Goal: Task Accomplishment & Management: Complete application form

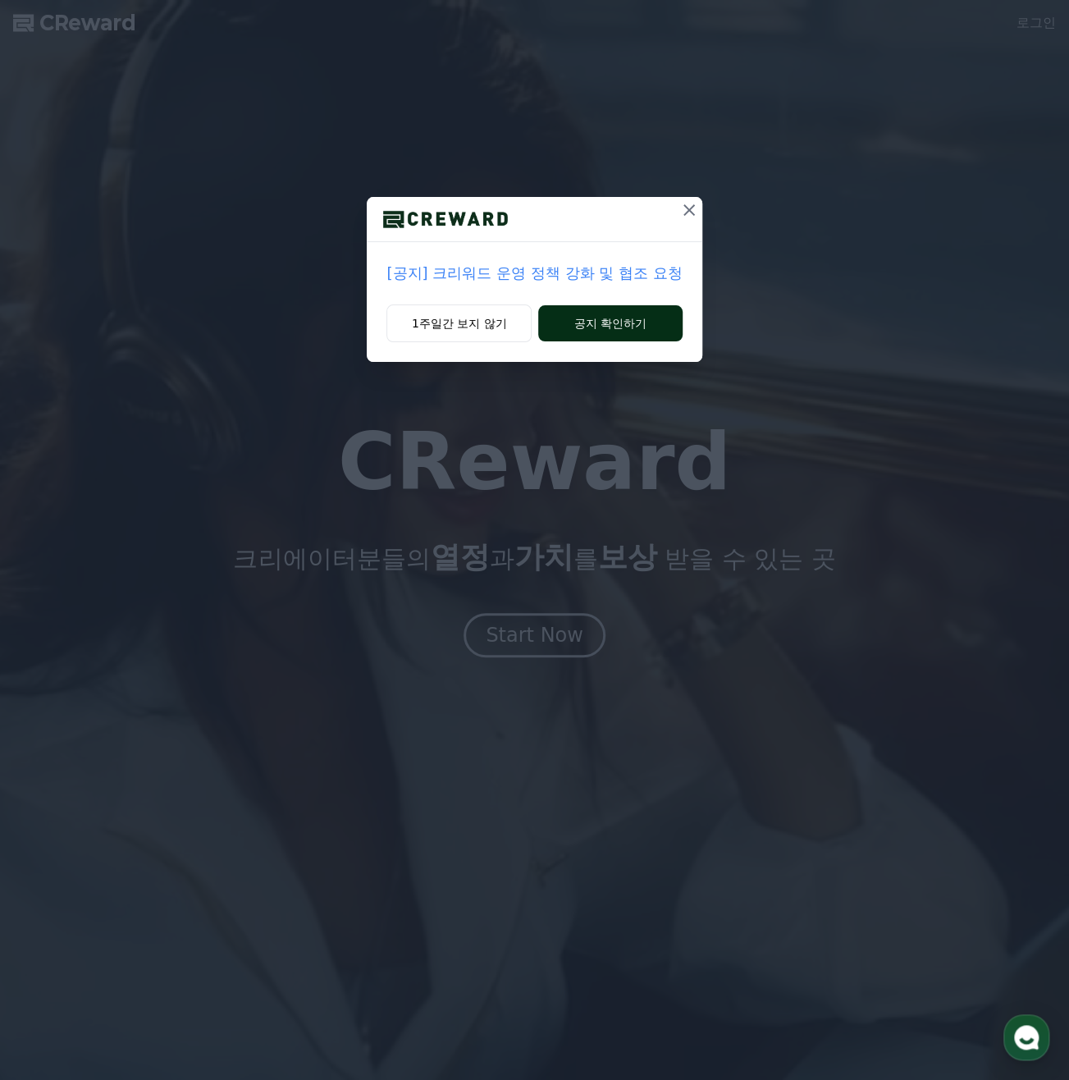
click at [558, 329] on button "공지 확인하기" at bounding box center [610, 323] width 144 height 36
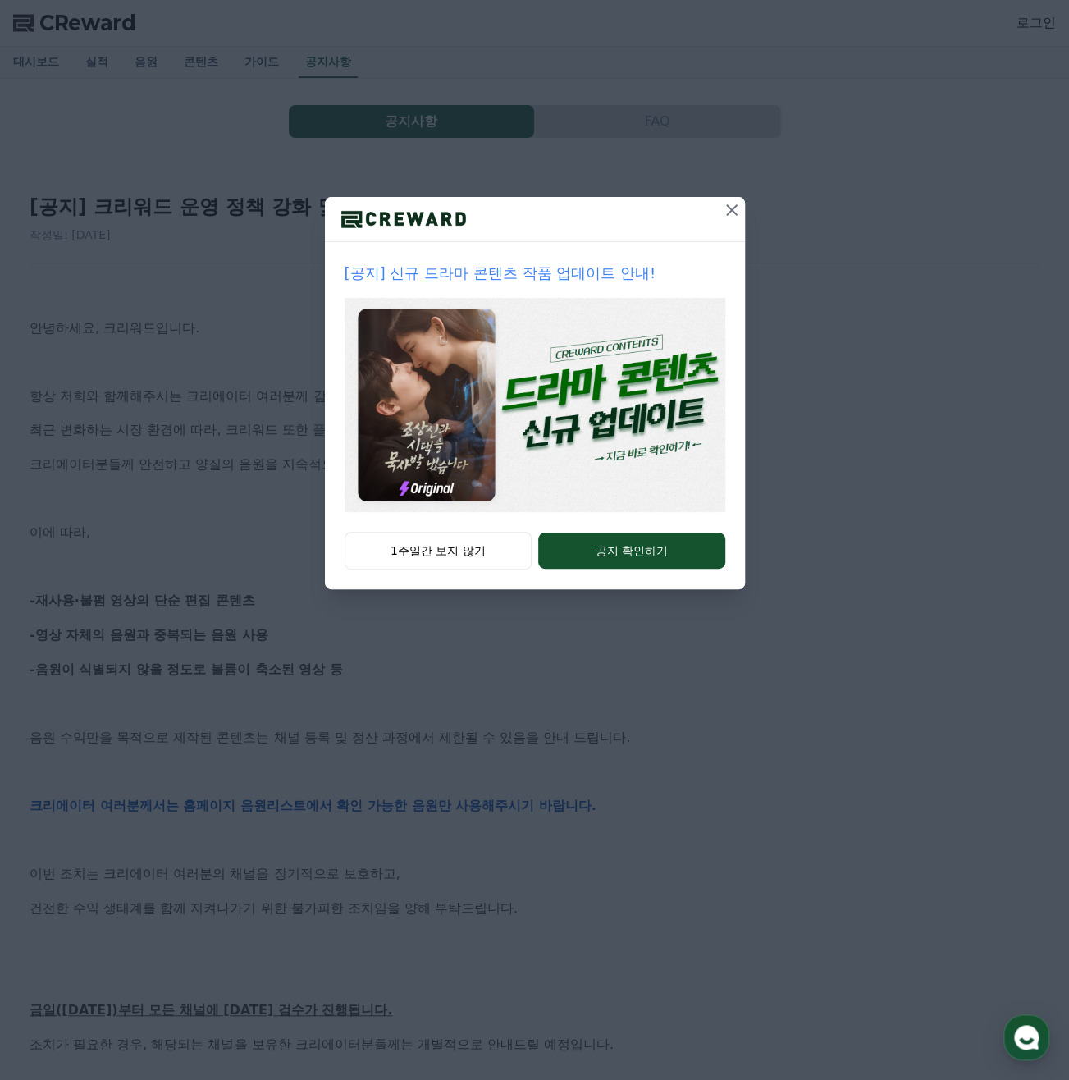
drag, startPoint x: 629, startPoint y: 565, endPoint x: 493, endPoint y: 576, distance: 135.9
click at [501, 583] on div "1주일간 보지 않기 공지 확인하기" at bounding box center [535, 560] width 420 height 57
click at [481, 549] on button "1주일간 보지 않기" at bounding box center [439, 551] width 188 height 38
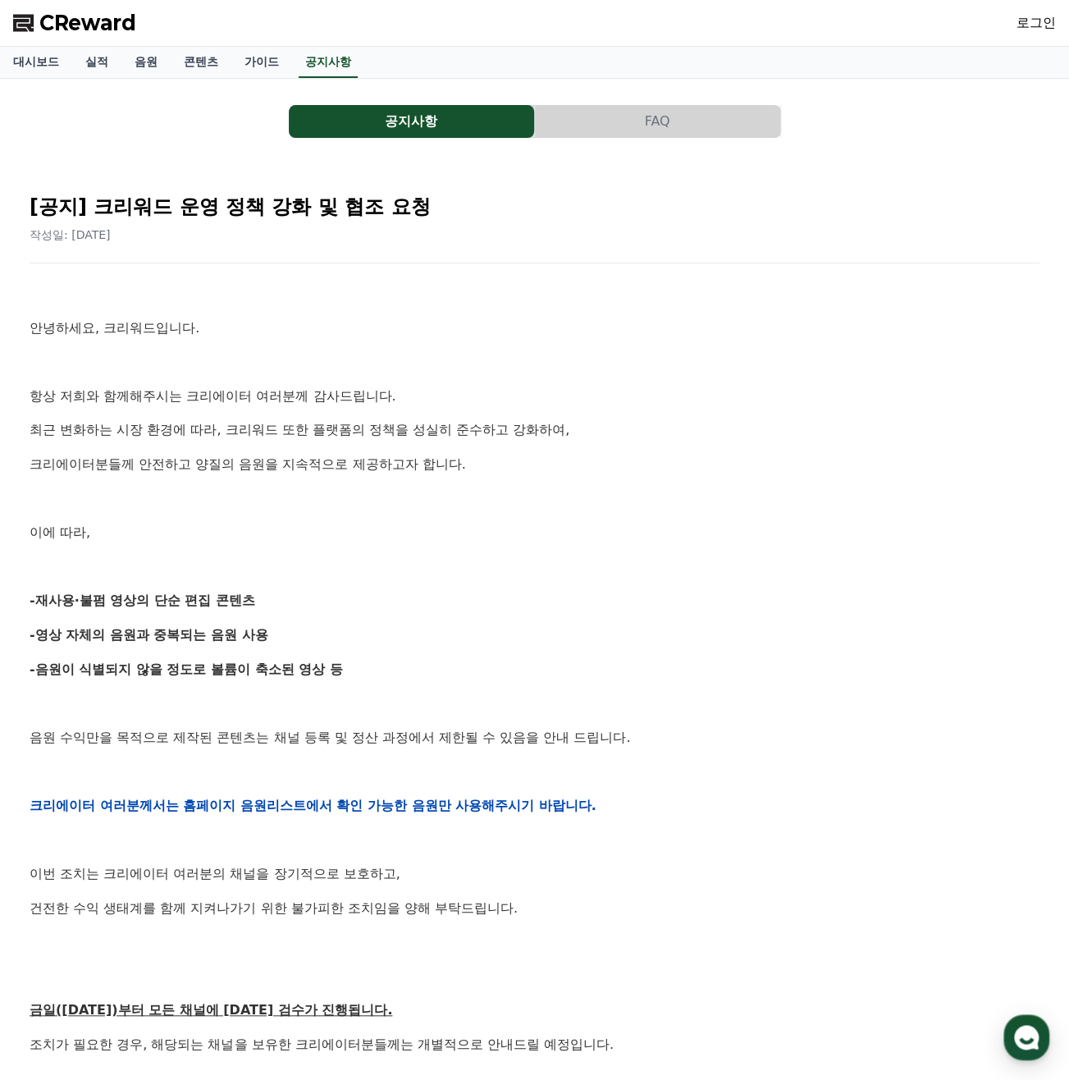
drag, startPoint x: 218, startPoint y: 339, endPoint x: 357, endPoint y: 671, distance: 359.4
click at [356, 671] on div "안녕하세요, 크리워드입니다. 항상 저희와 함께해주시는 크리에이터 여러분께 감사드립니다. 최근 변화하는 시장 환경에 따라, 크리워드 또한 플랫폼…" at bounding box center [535, 805] width 1010 height 1045
drag, startPoint x: 367, startPoint y: 669, endPoint x: 483, endPoint y: 597, distance: 136.4
click at [369, 669] on p "-음원이 식별되지 않을 정도로 볼륨이 축소된 영상 등" at bounding box center [535, 669] width 1010 height 21
drag, startPoint x: 712, startPoint y: 334, endPoint x: 697, endPoint y: 313, distance: 26.0
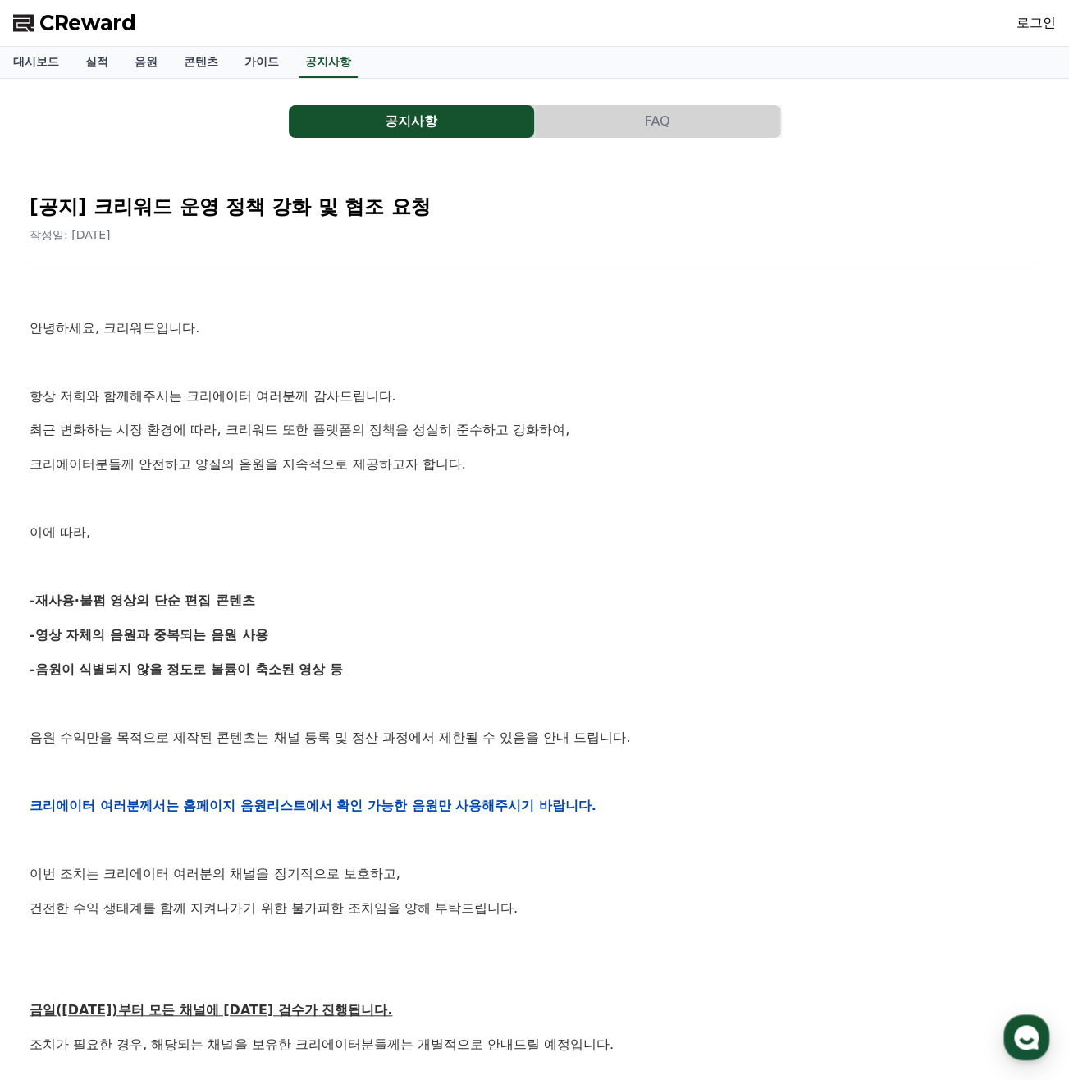
click at [712, 334] on p "안녕하세요, 크리워드입니다." at bounding box center [535, 328] width 1010 height 21
click at [154, 68] on link "음원" at bounding box center [145, 62] width 49 height 31
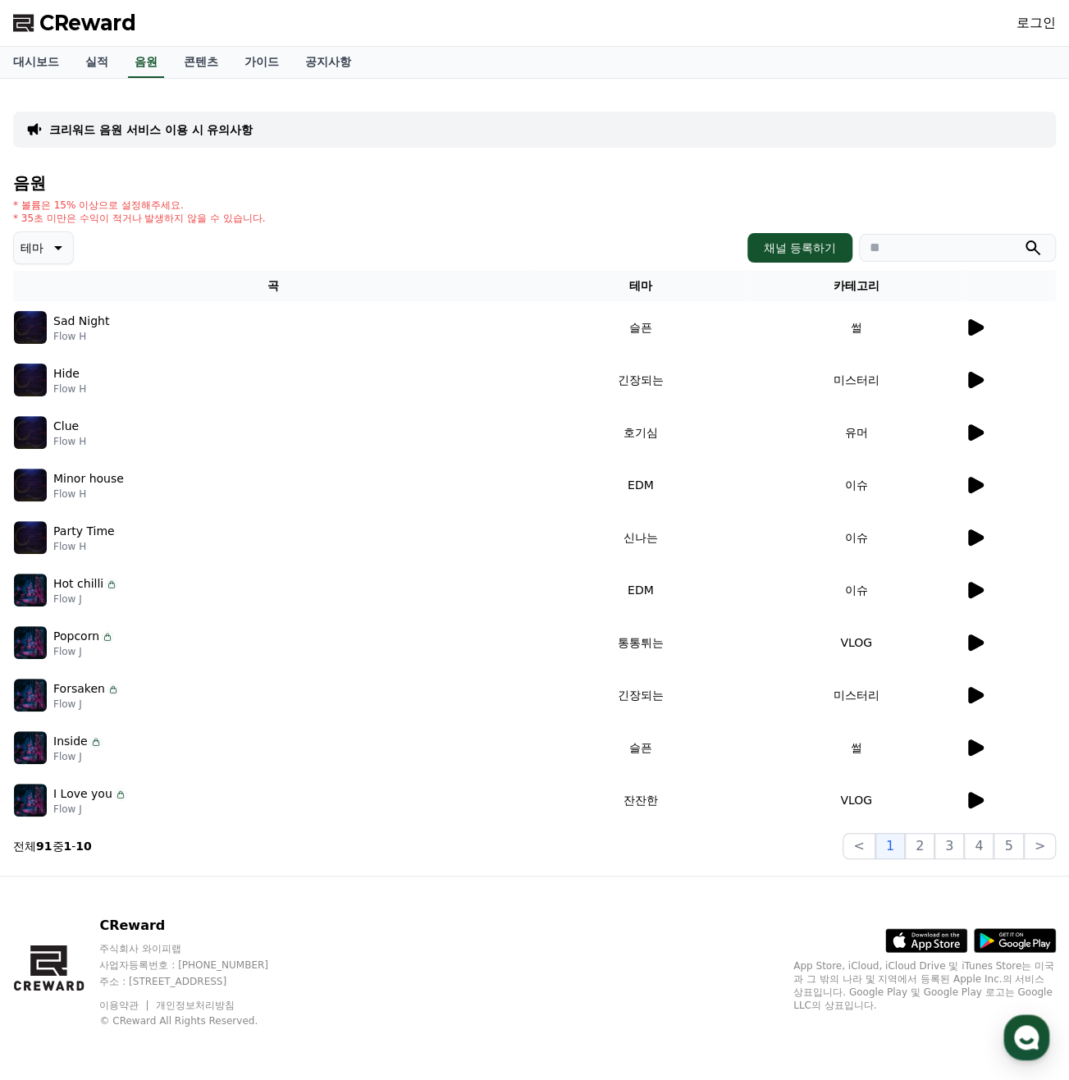
click at [979, 331] on icon at bounding box center [976, 327] width 16 height 16
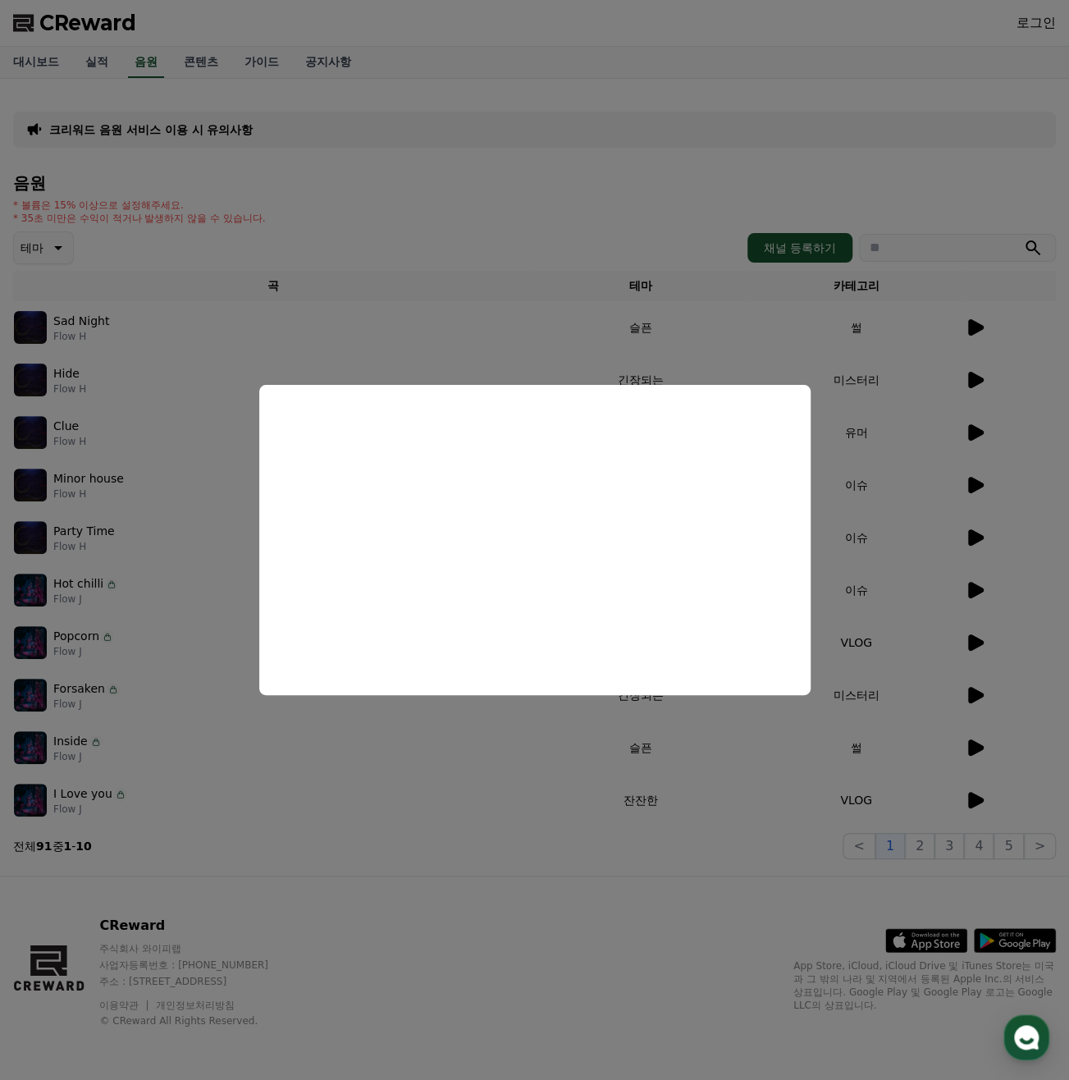
click at [959, 412] on button "close modal" at bounding box center [534, 540] width 1069 height 1080
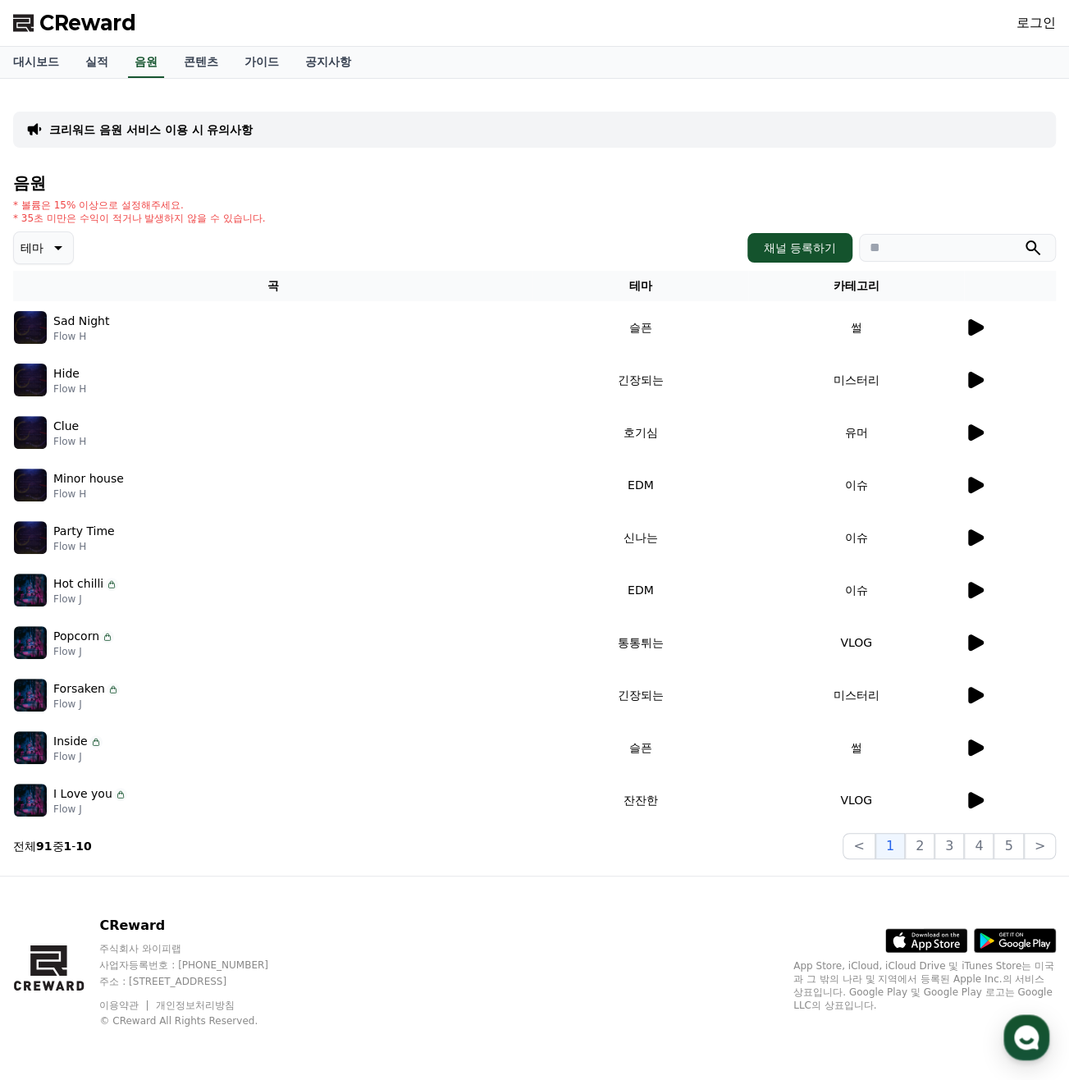
click at [987, 431] on div at bounding box center [1010, 433] width 90 height 20
click at [985, 433] on div at bounding box center [1010, 433] width 90 height 20
click at [978, 434] on icon at bounding box center [976, 432] width 16 height 16
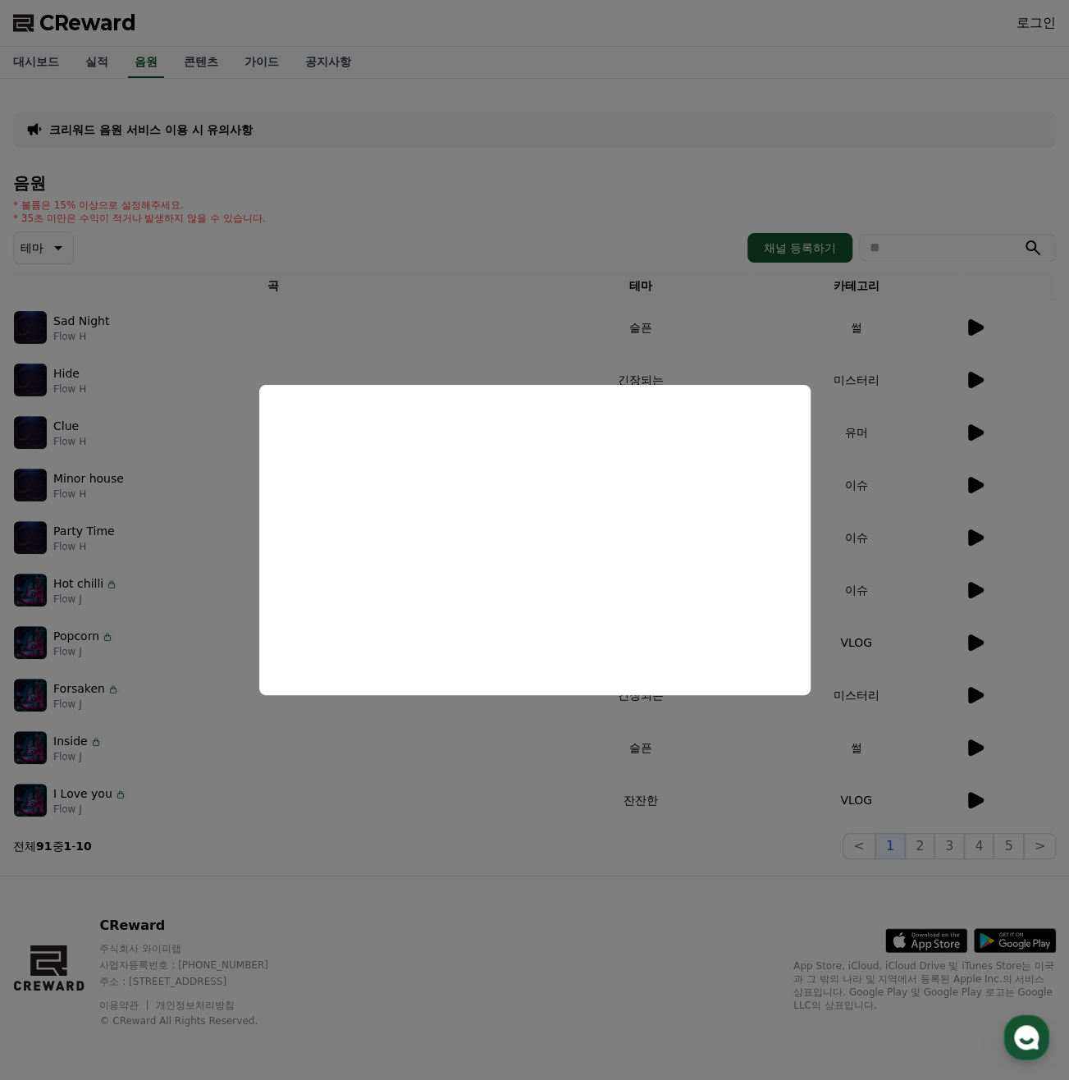
click at [898, 513] on button "close modal" at bounding box center [534, 540] width 1069 height 1080
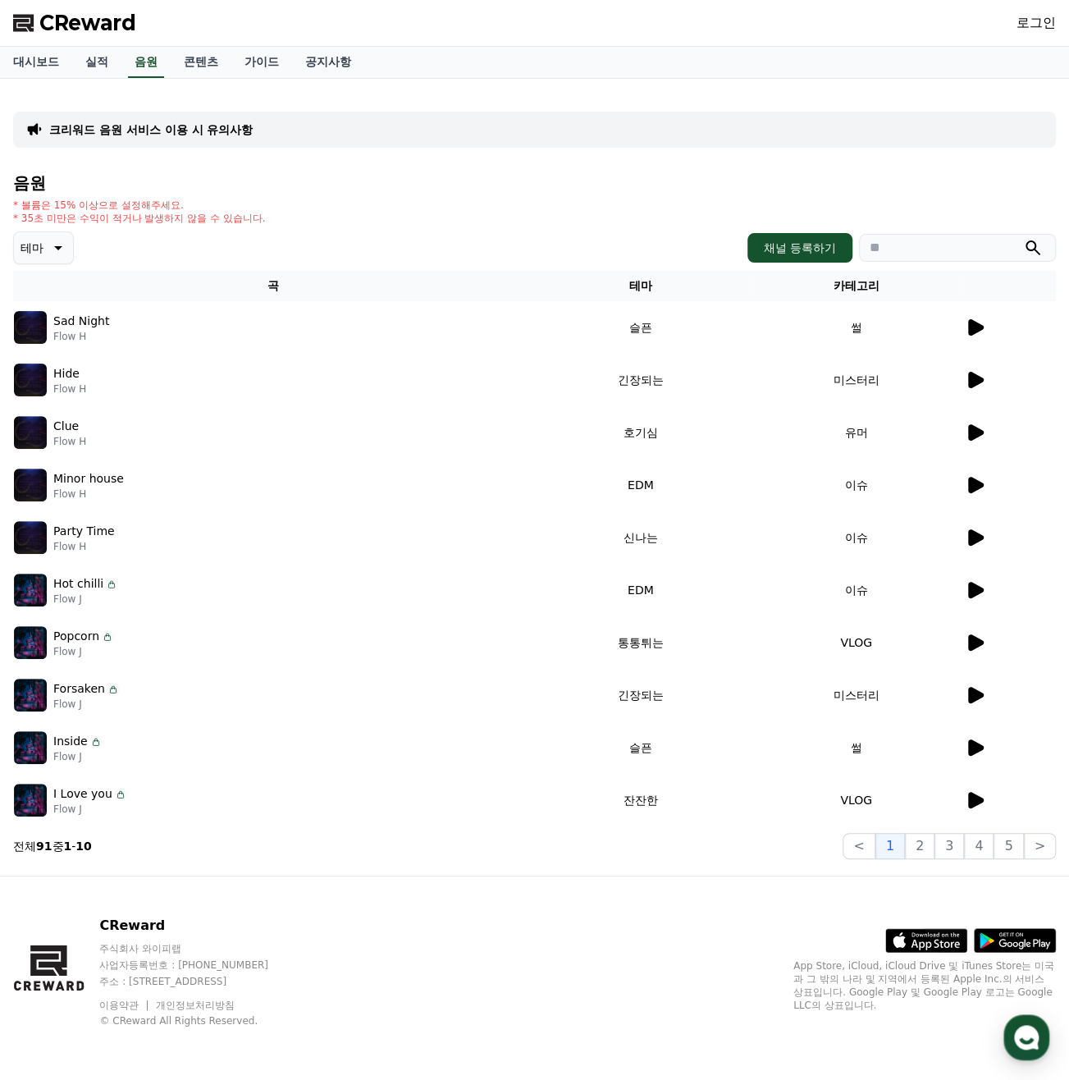
click at [982, 753] on icon at bounding box center [975, 748] width 20 height 20
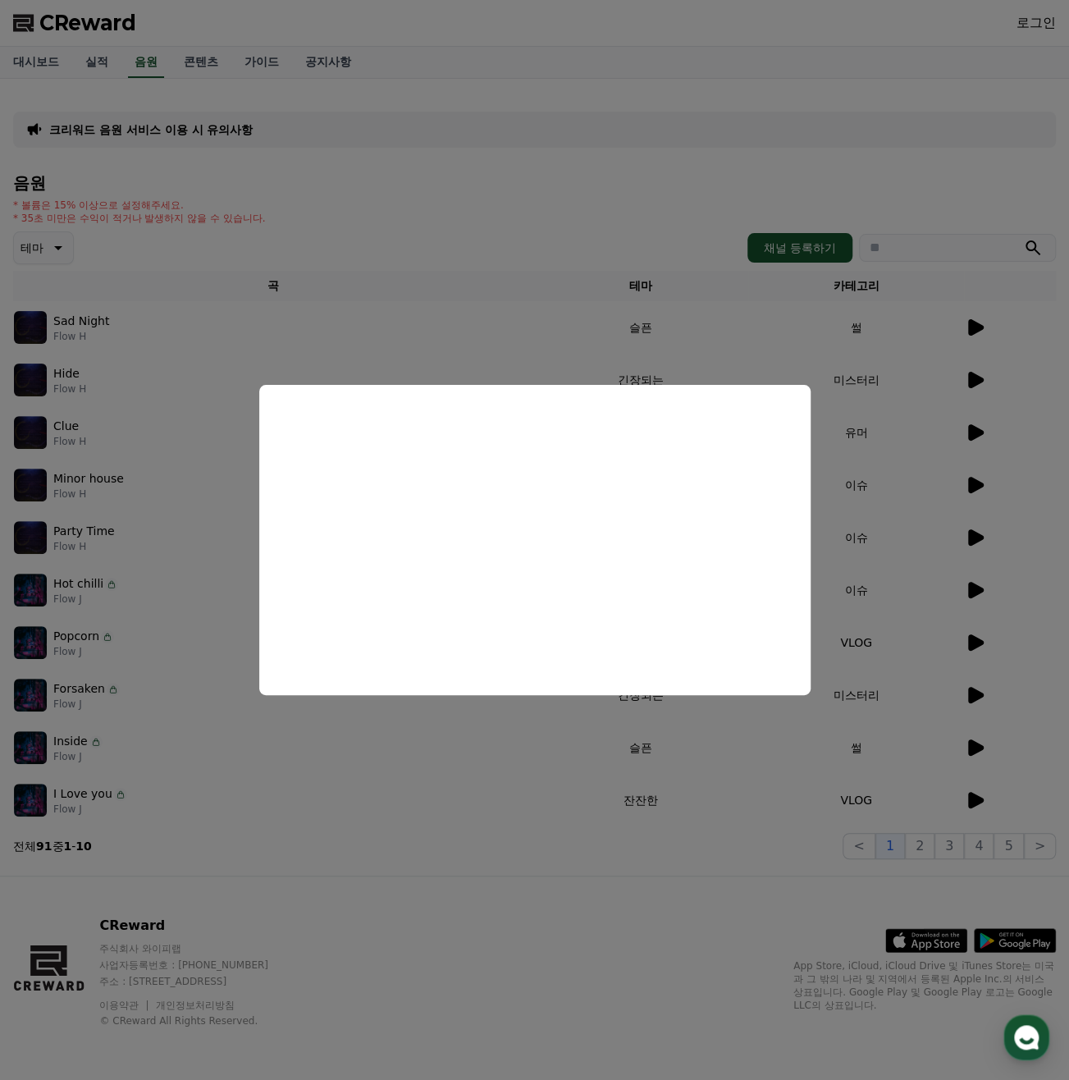
click at [875, 428] on button "close modal" at bounding box center [534, 540] width 1069 height 1080
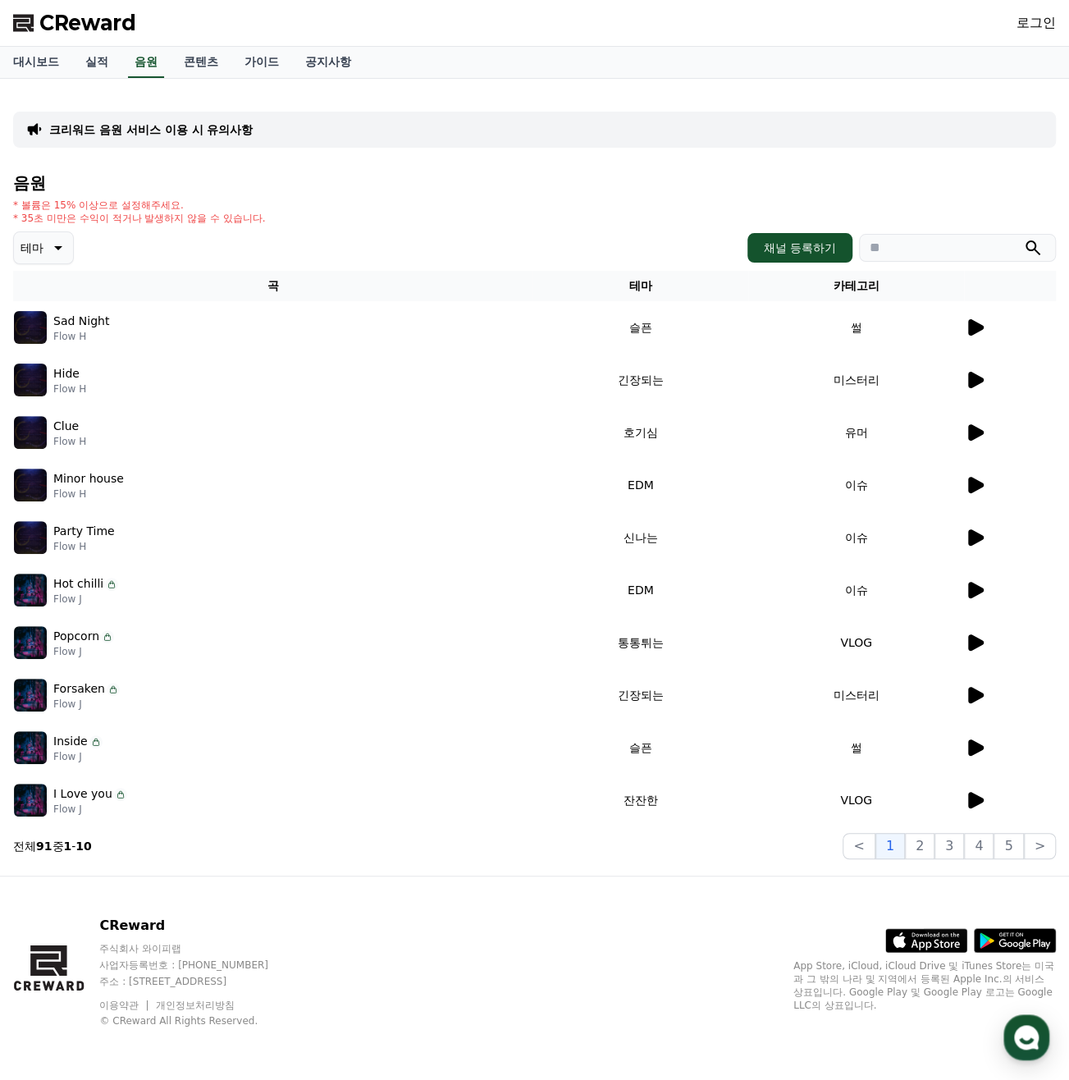
click at [970, 605] on td at bounding box center [1010, 590] width 92 height 53
click at [973, 597] on icon at bounding box center [975, 590] width 20 height 20
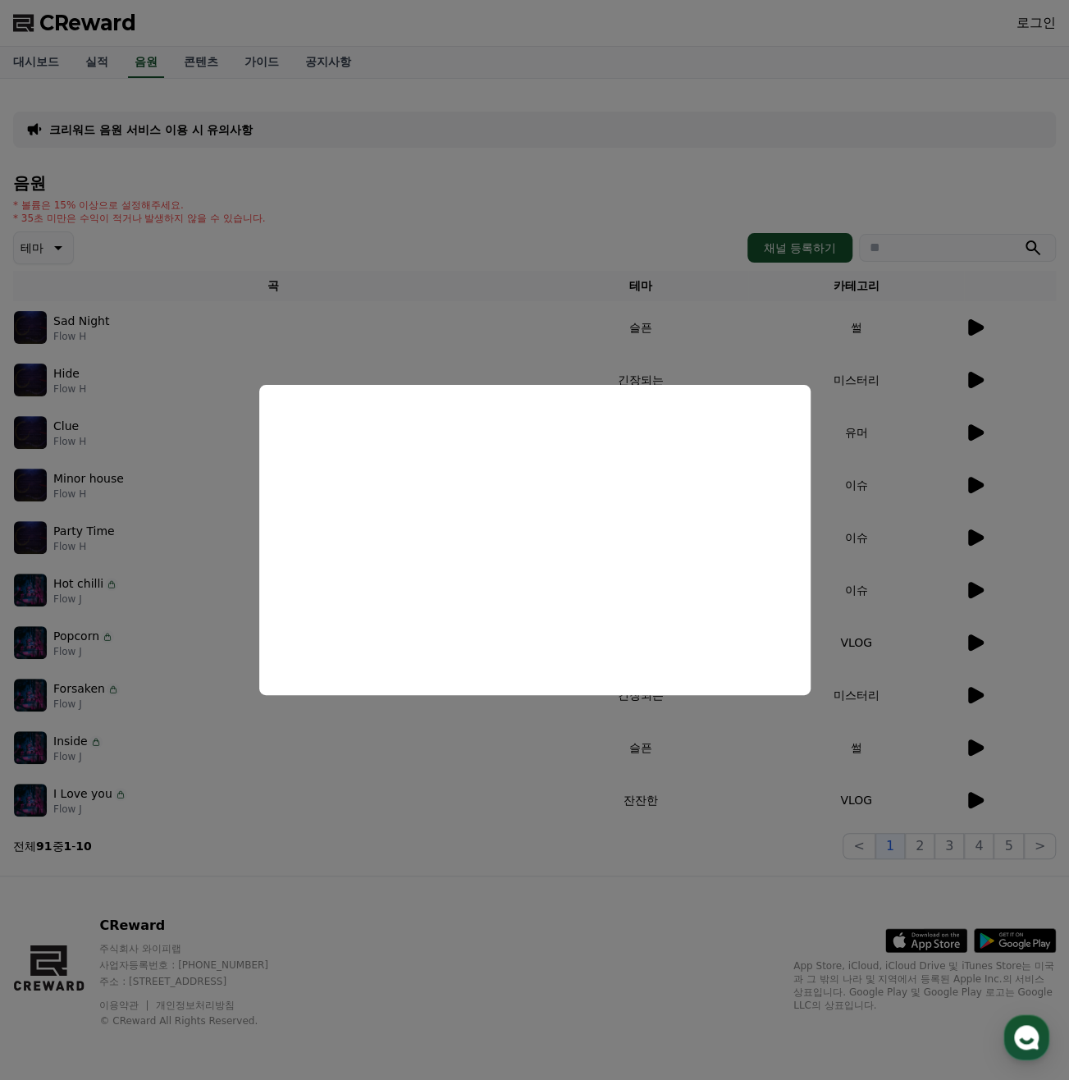
drag, startPoint x: 886, startPoint y: 469, endPoint x: 933, endPoint y: 506, distance: 60.2
click at [886, 470] on button "close modal" at bounding box center [534, 540] width 1069 height 1080
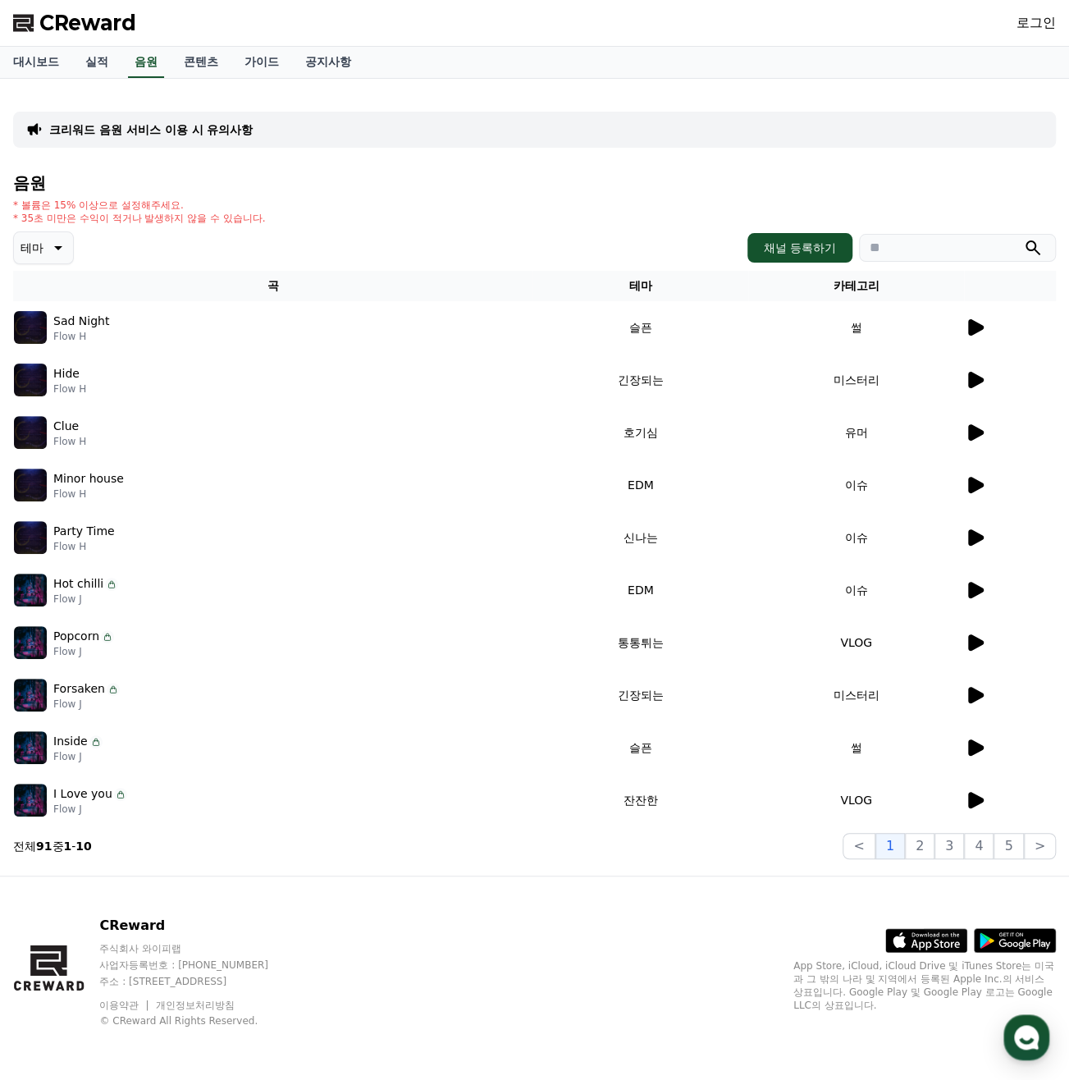
click at [979, 538] on icon at bounding box center [976, 537] width 16 height 16
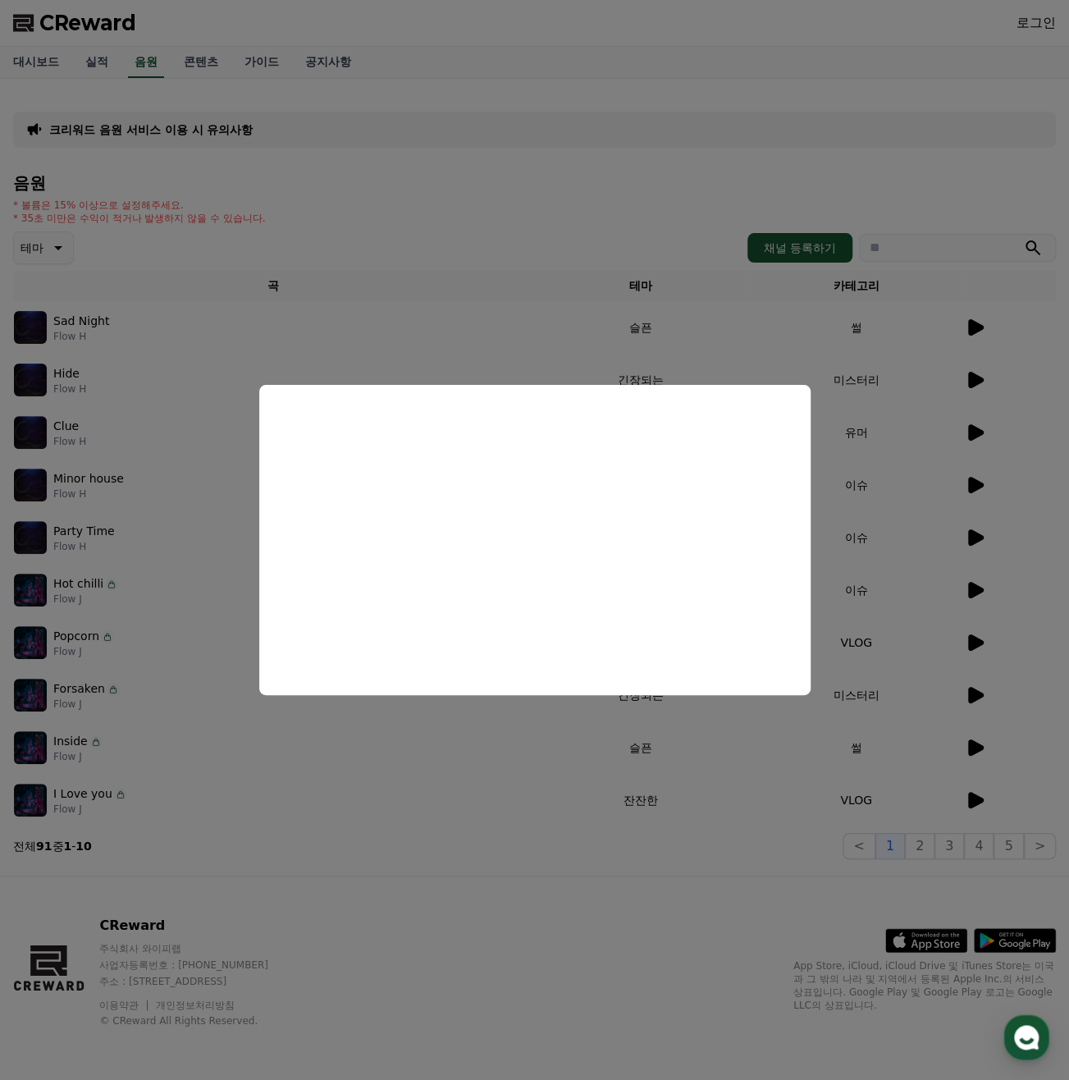
click at [890, 498] on button "close modal" at bounding box center [534, 540] width 1069 height 1080
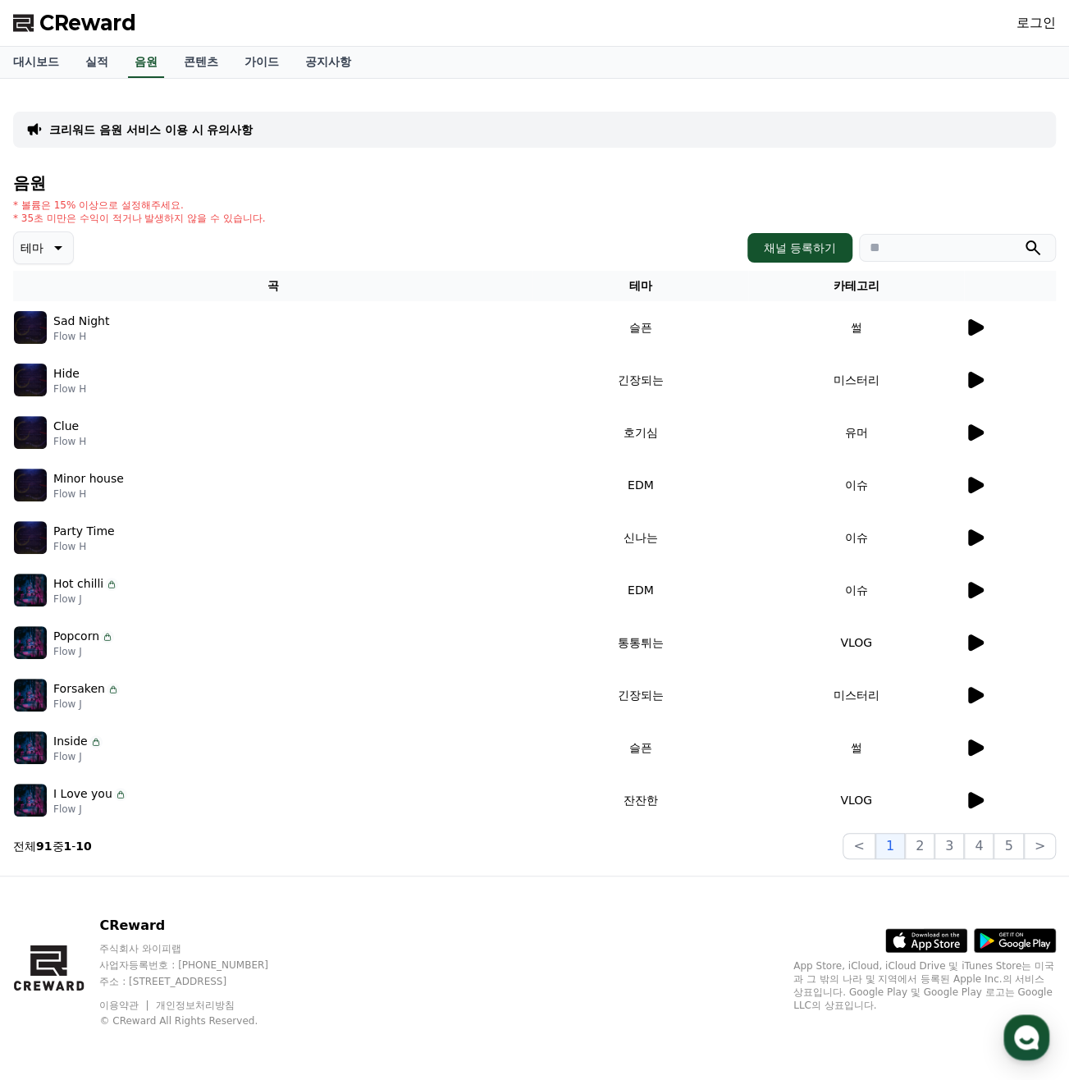
click at [977, 492] on icon at bounding box center [975, 485] width 20 height 20
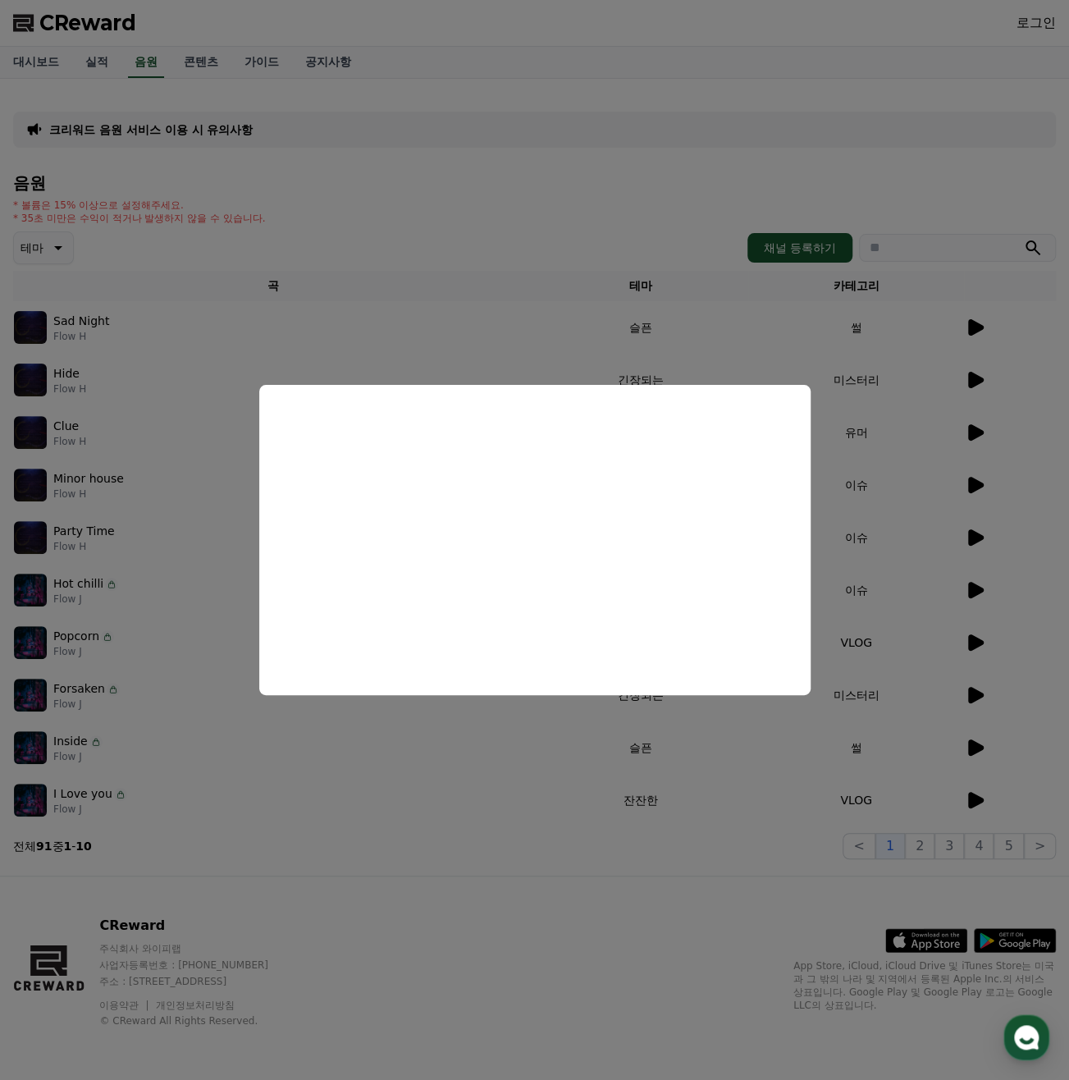
click at [918, 462] on button "close modal" at bounding box center [534, 540] width 1069 height 1080
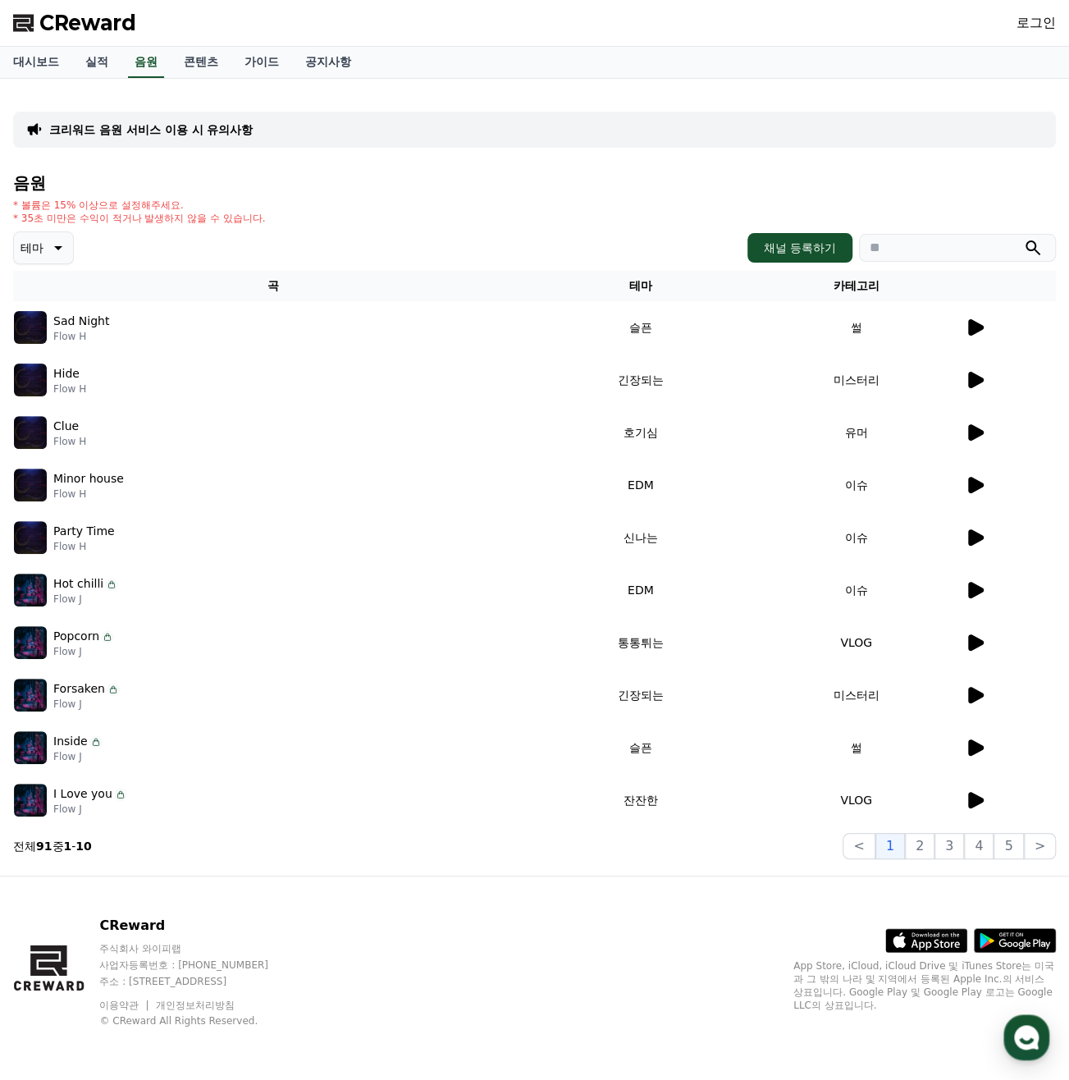
click at [799, 265] on div "음원 * 볼륨은 15% 이상으로 설정해주세요. * 35초 미만은 수익이 적거나 발생하지 않을 수 있습니다. 테마 채널 등록하기 곡 테마 카테고…" at bounding box center [534, 516] width 1043 height 685
click at [806, 256] on button "채널 등록하기" at bounding box center [800, 248] width 105 height 30
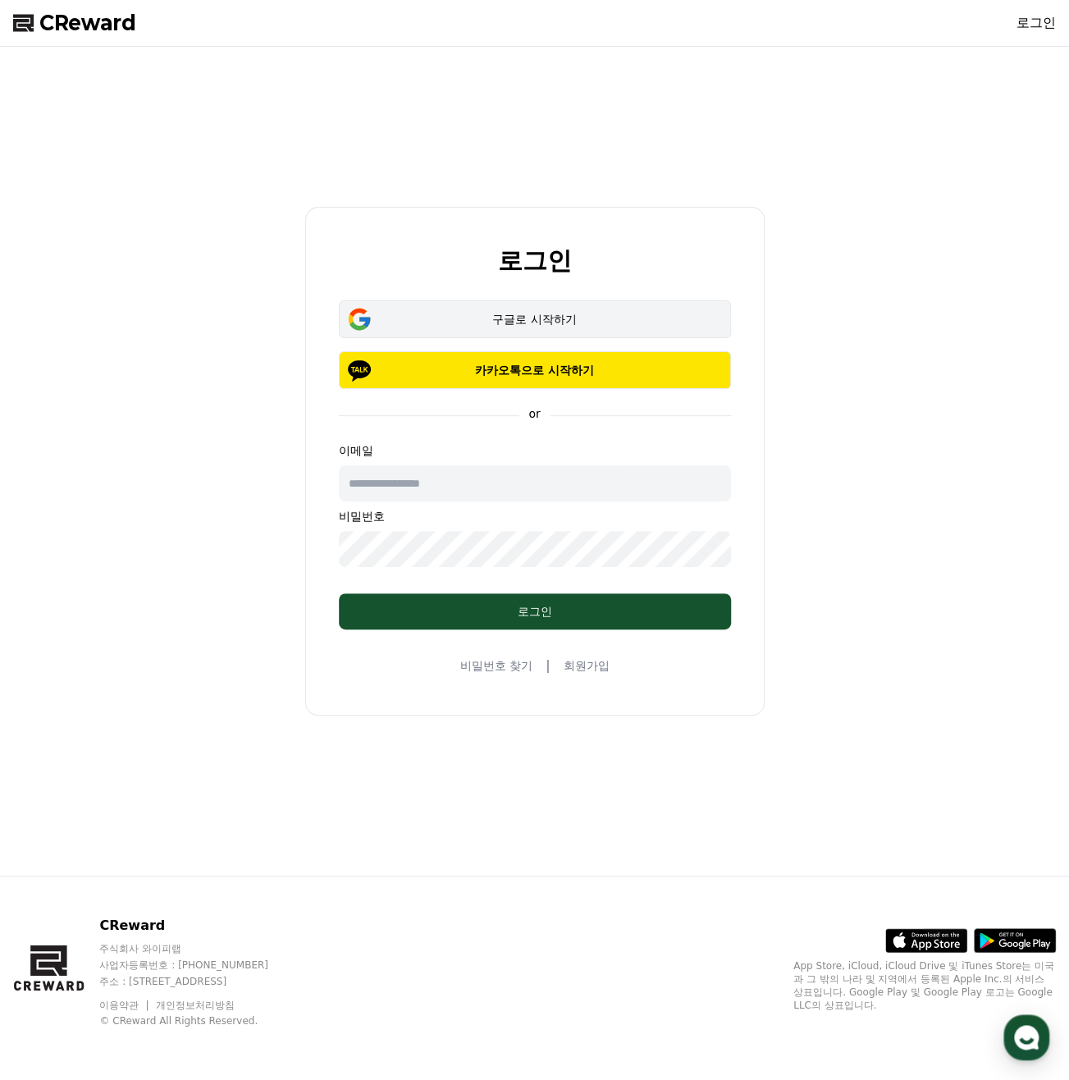
click at [476, 323] on div "구글로 시작하기" at bounding box center [535, 319] width 345 height 16
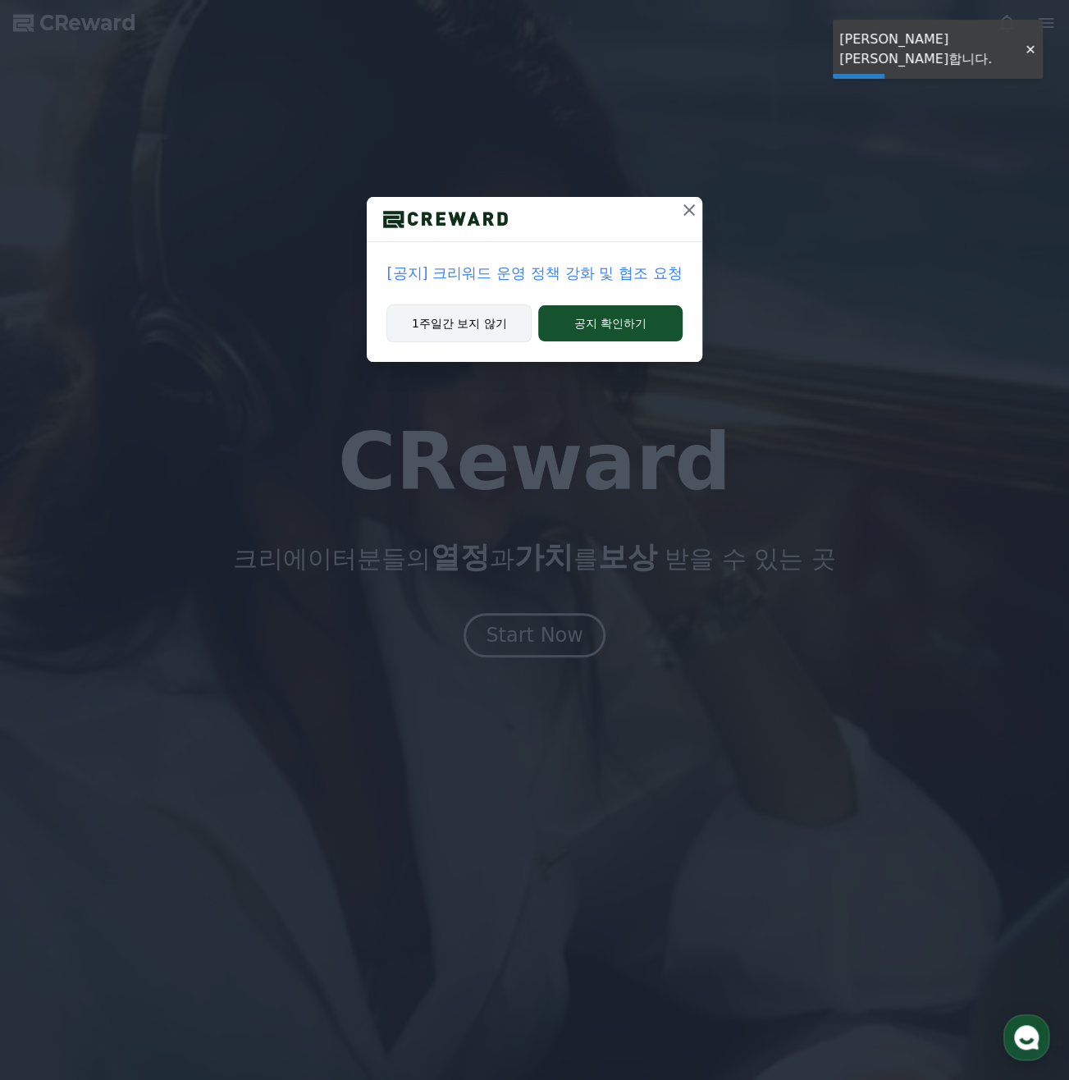
click at [512, 329] on button "1주일간 보지 않기" at bounding box center [459, 323] width 145 height 38
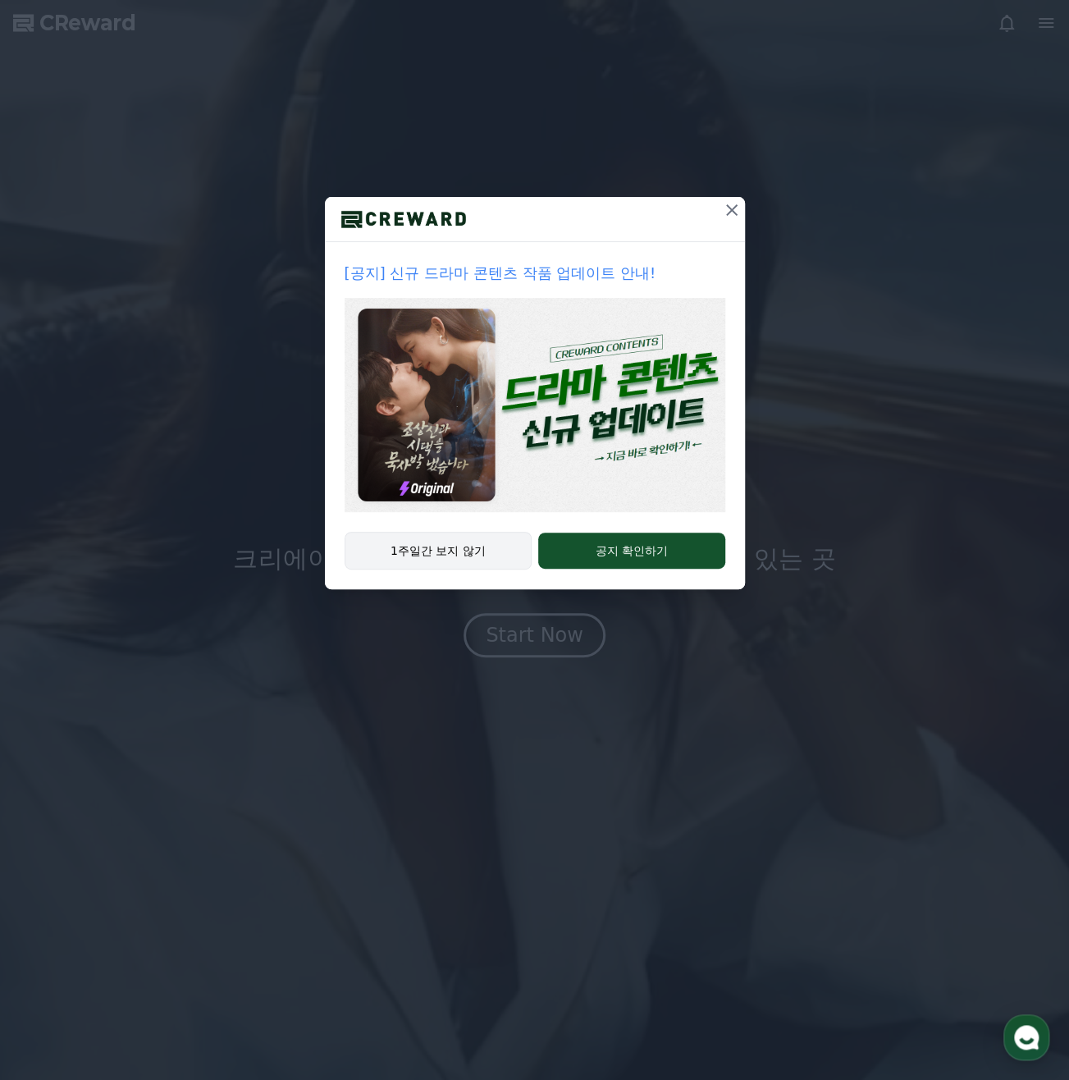
click at [502, 548] on button "1주일간 보지 않기" at bounding box center [439, 551] width 188 height 38
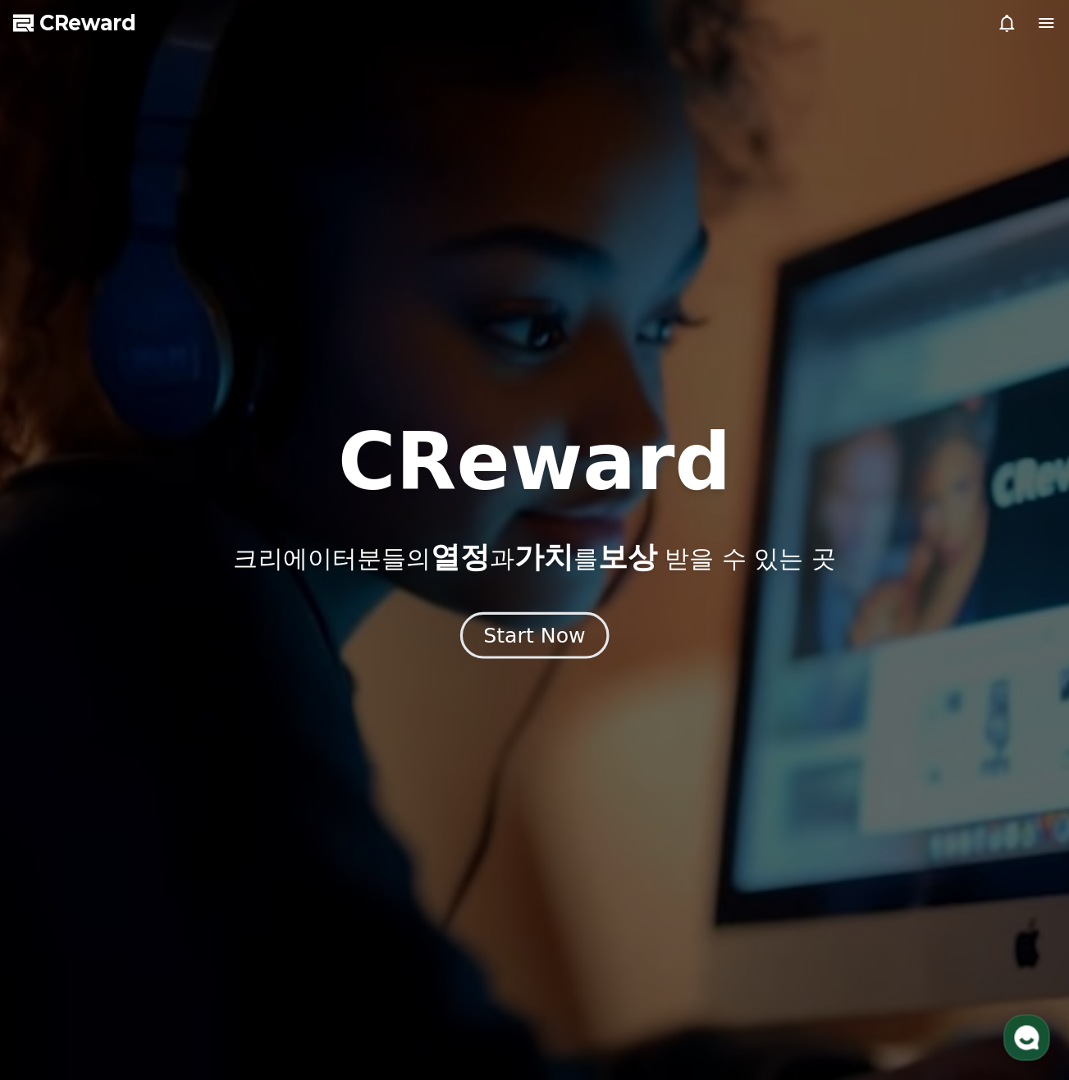
click at [537, 634] on div "Start Now" at bounding box center [534, 635] width 102 height 28
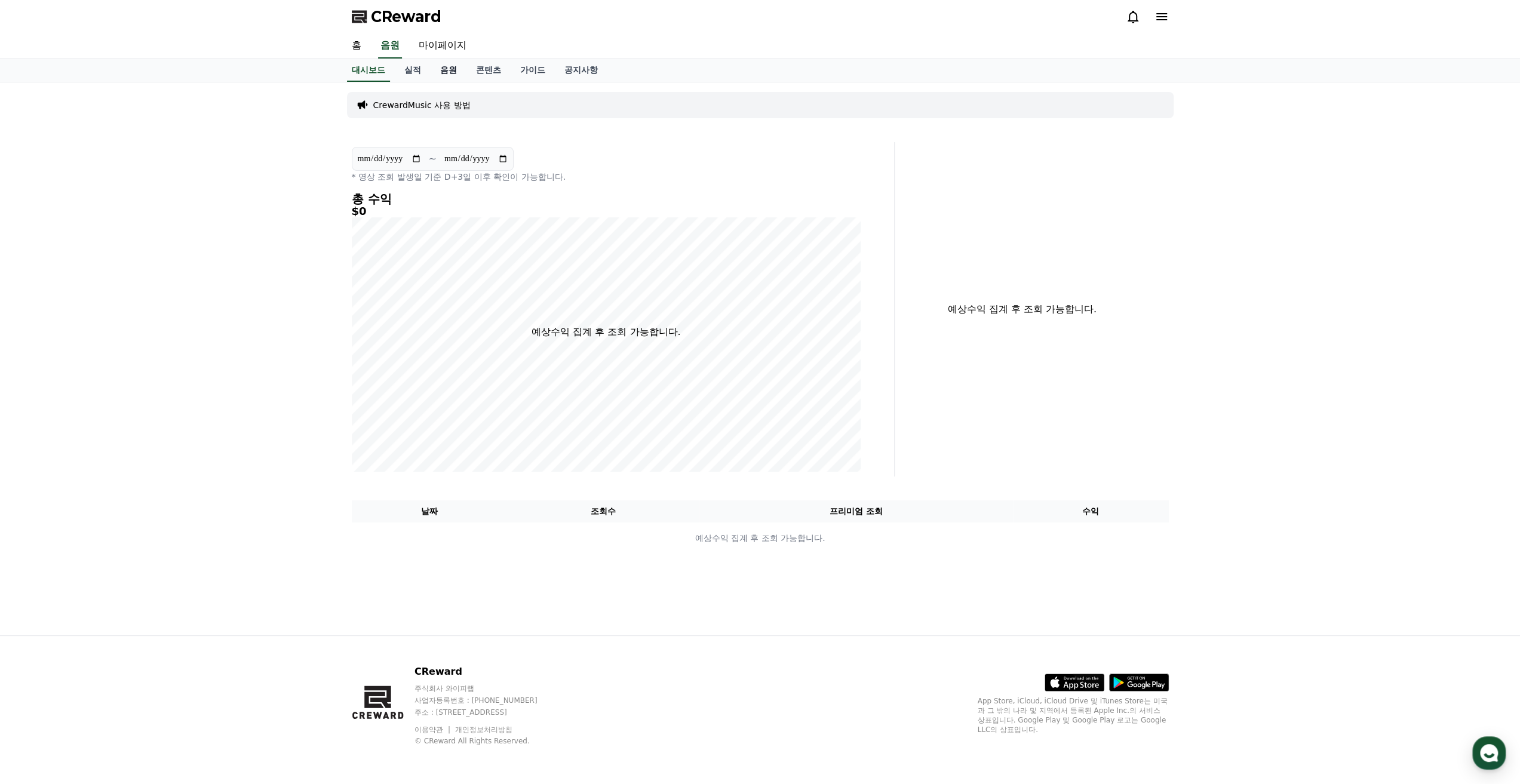
click at [454, 75] on link "음원" at bounding box center [448, 70] width 36 height 23
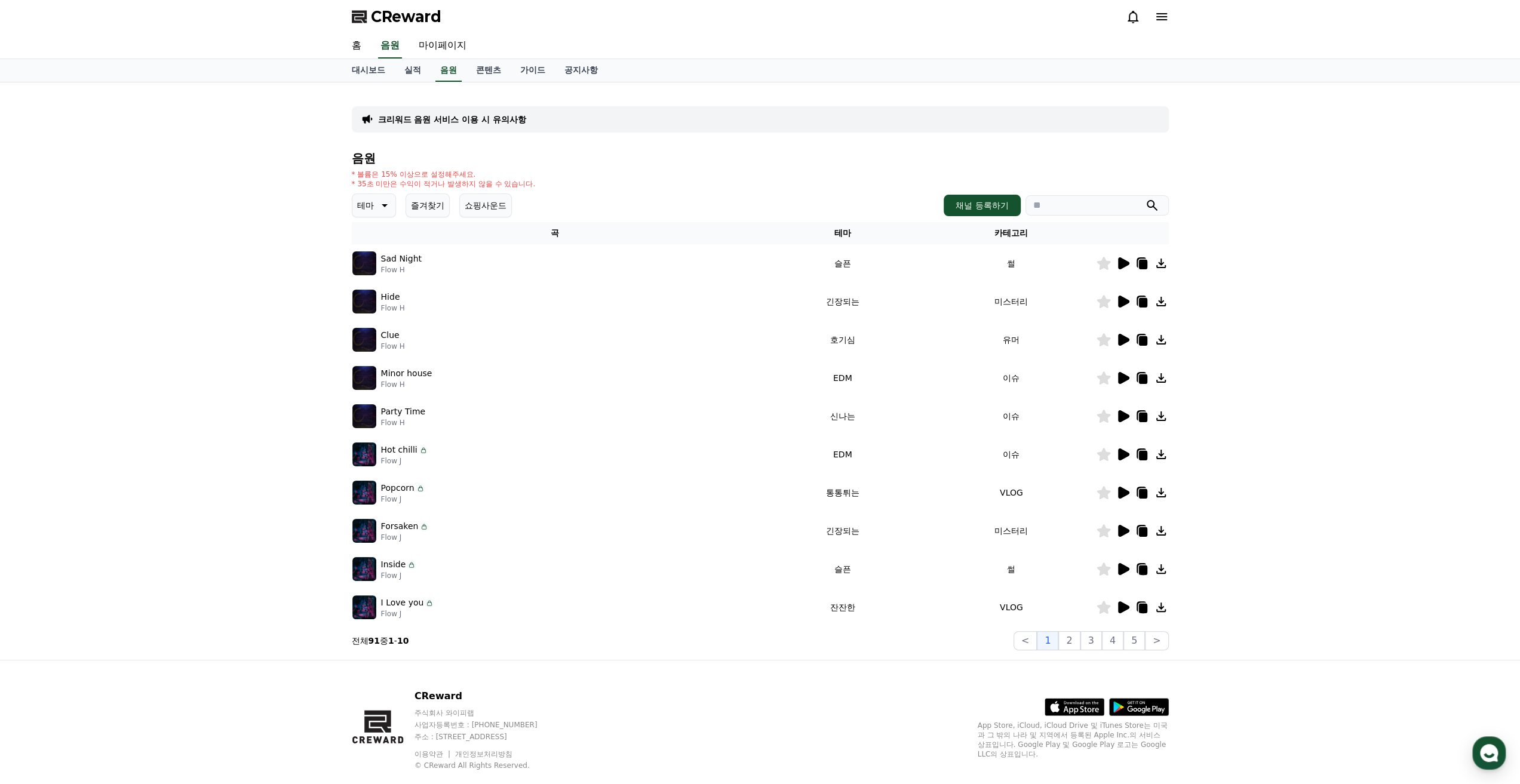
click at [778, 218] on div "음원 * 볼륨은 15% 이상으로 설정해주세요. * 35초 미만은 수익이 적거나 발생하지 않을 수 있습니다. 테마 즐겨찾기 쇼핑사운드 채널 등록…" at bounding box center [760, 400] width 817 height 498
click at [778, 215] on button "채널 등록하기" at bounding box center [982, 206] width 76 height 22
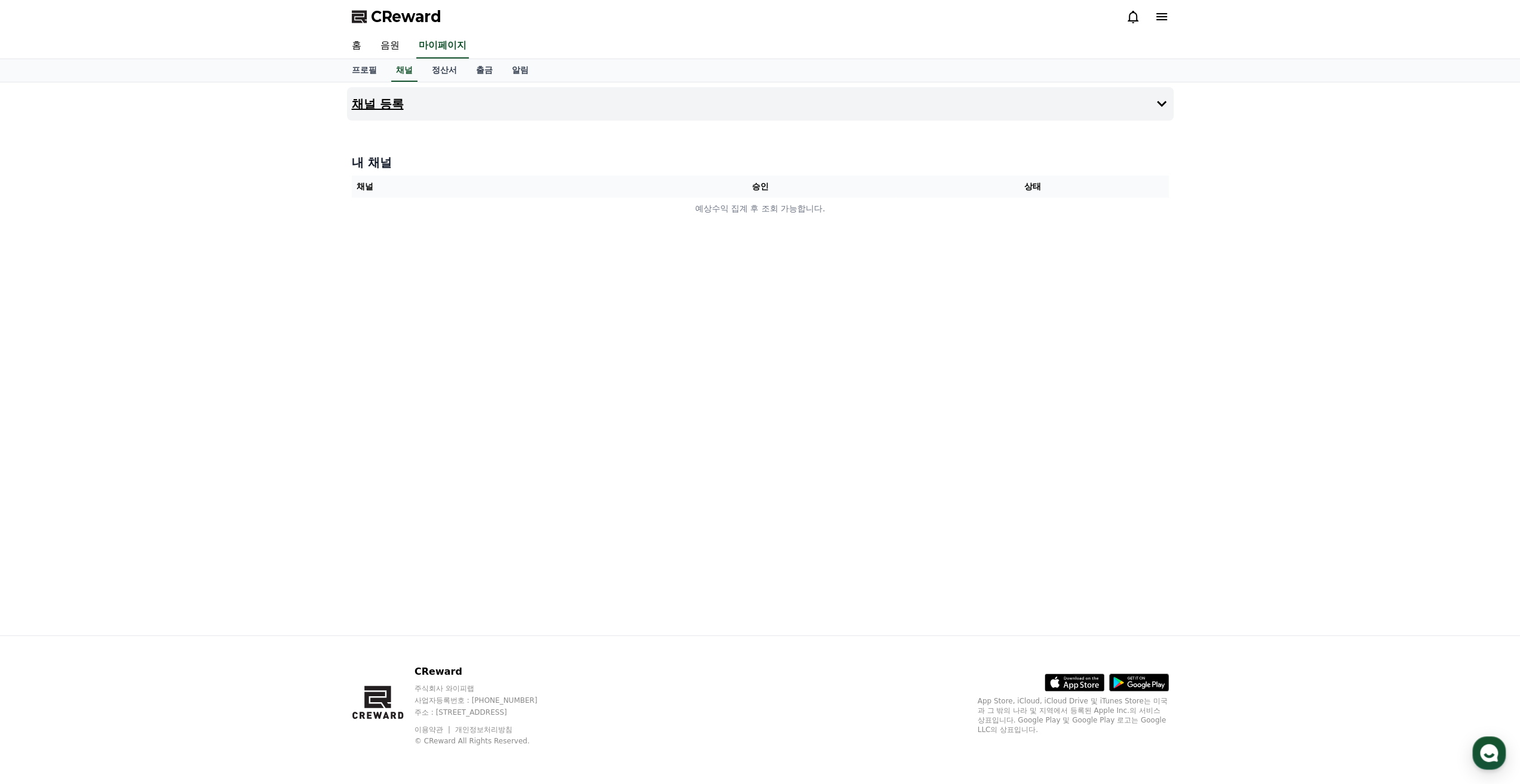
click at [778, 111] on button "채널 등록" at bounding box center [760, 104] width 827 height 33
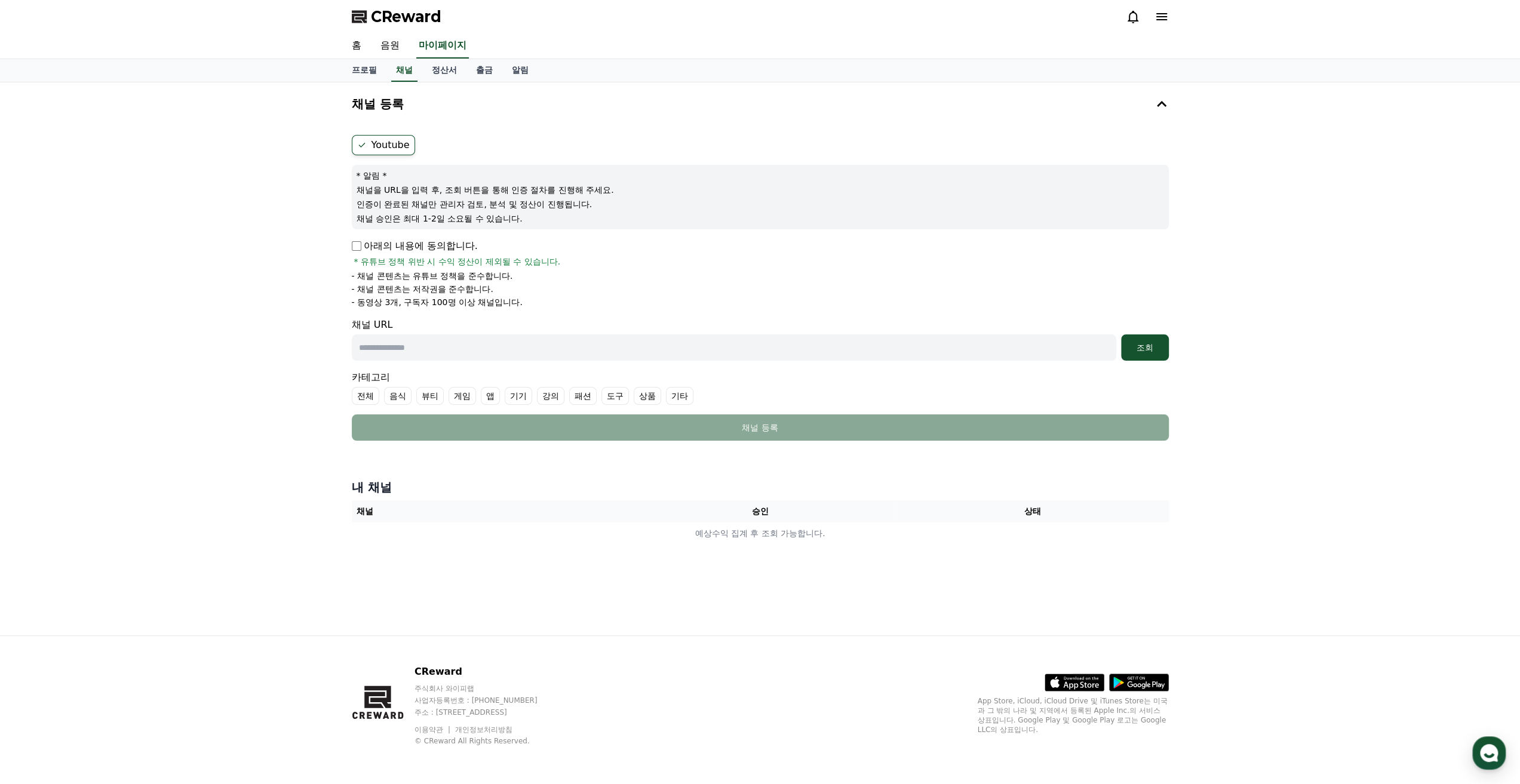
click at [429, 348] on input "text" at bounding box center [733, 348] width 765 height 26
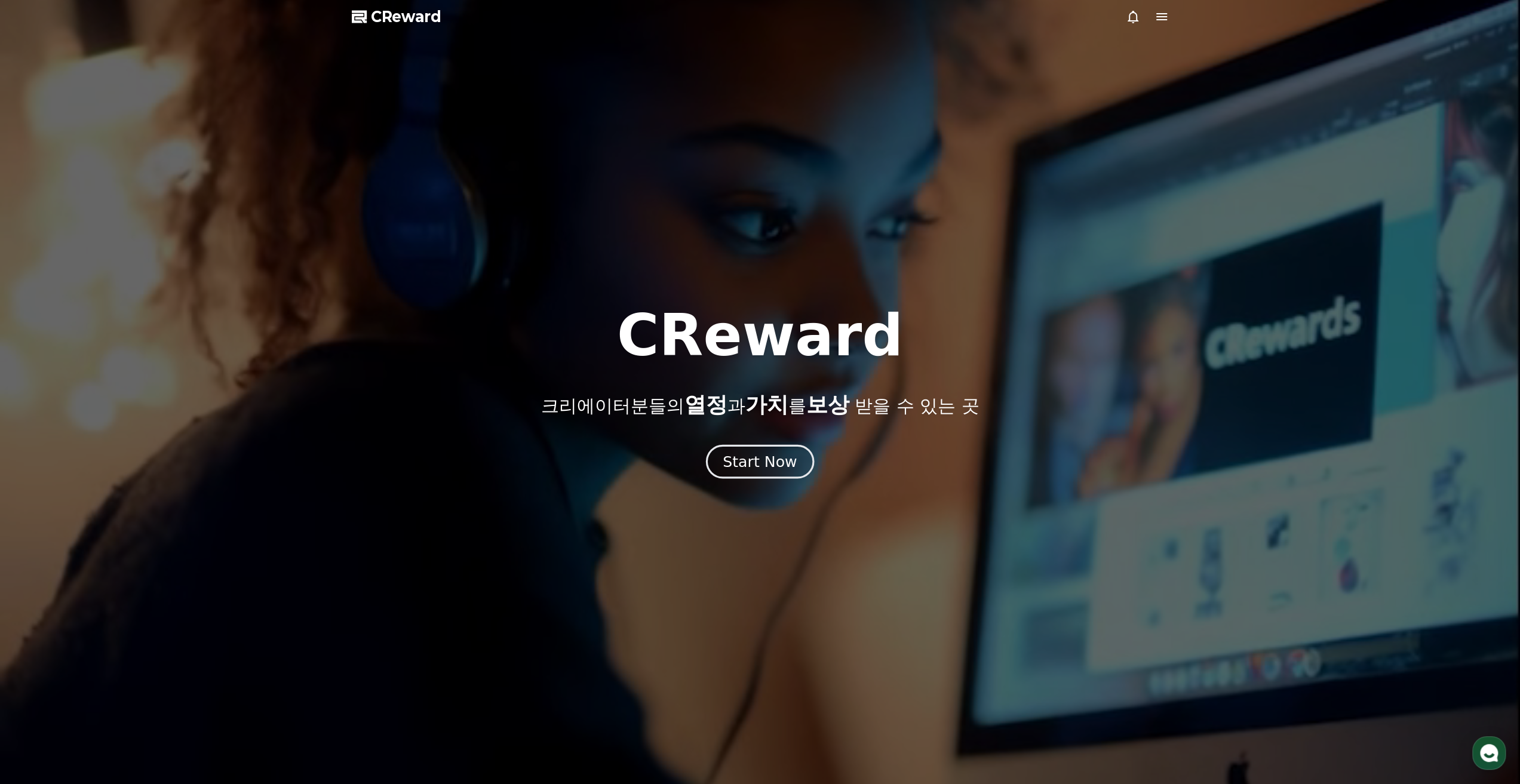
click at [781, 458] on div "Start Now" at bounding box center [760, 461] width 74 height 20
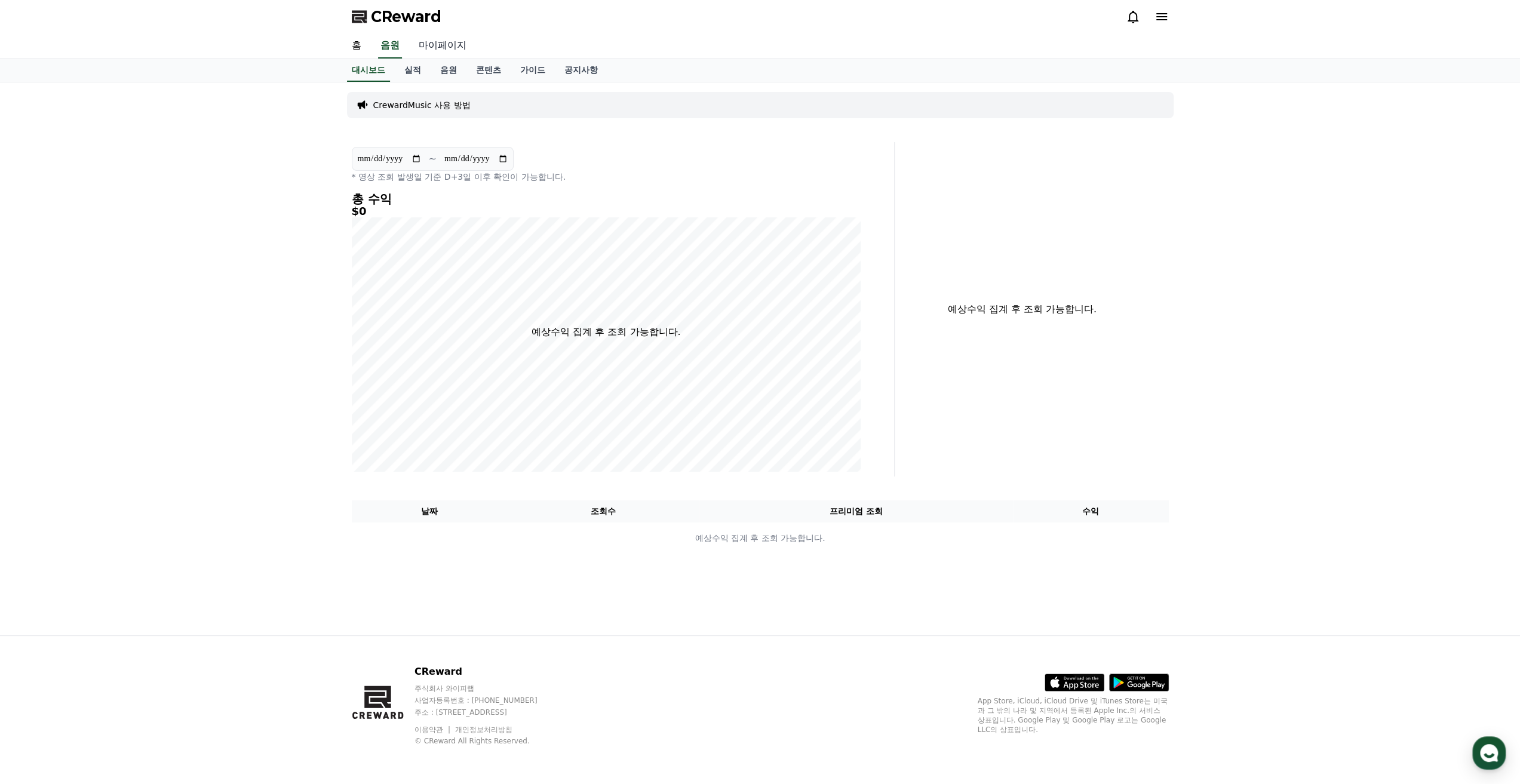
click at [464, 47] on link "마이페이지" at bounding box center [442, 46] width 67 height 25
select select "**********"
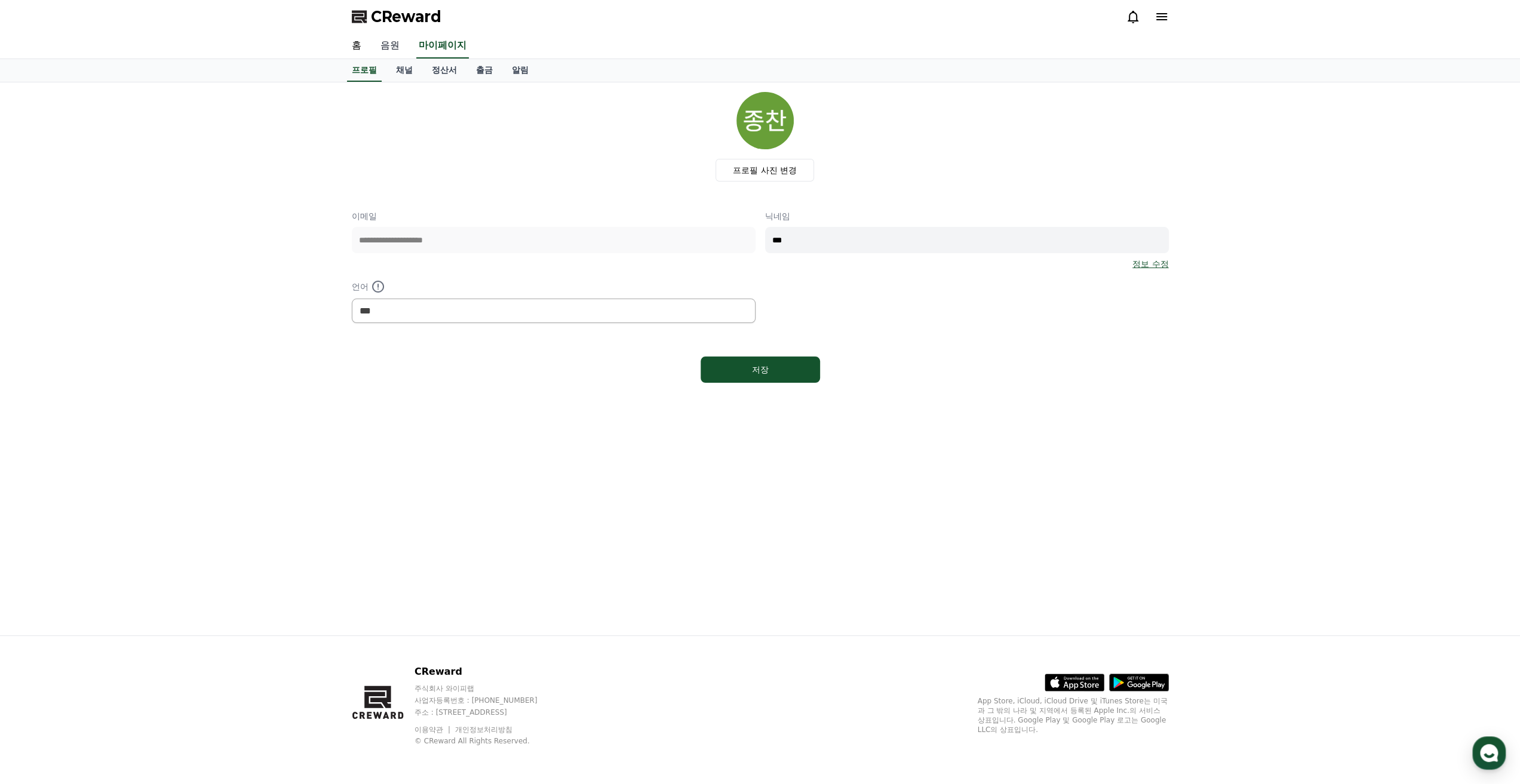
click at [404, 44] on link "음원" at bounding box center [390, 46] width 39 height 25
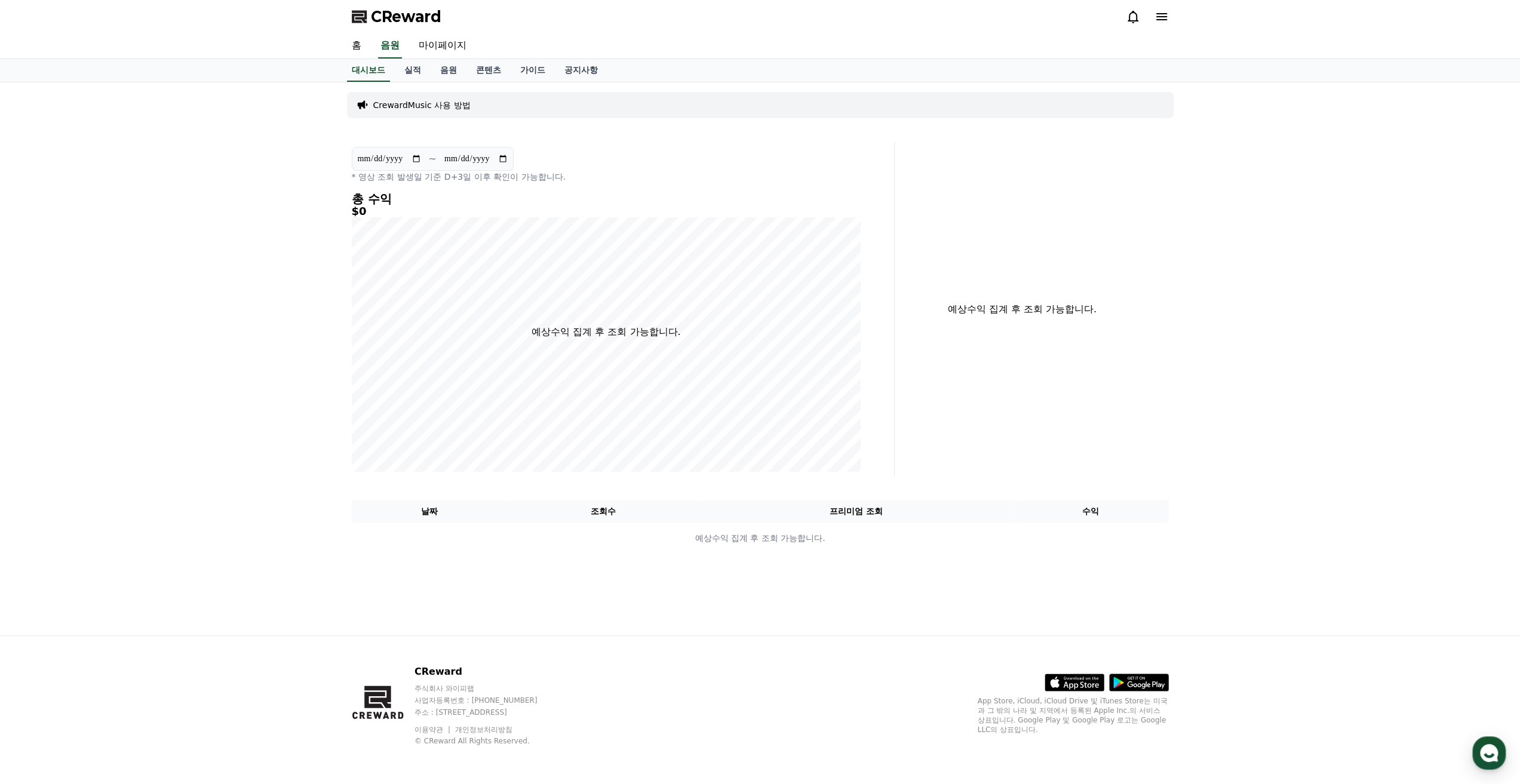
click at [650, 139] on div "**********" at bounding box center [760, 359] width 836 height 553
click at [341, 41] on div "홈 음원 마이페이지" at bounding box center [760, 46] width 1520 height 25
click at [354, 42] on link "홈" at bounding box center [356, 46] width 28 height 25
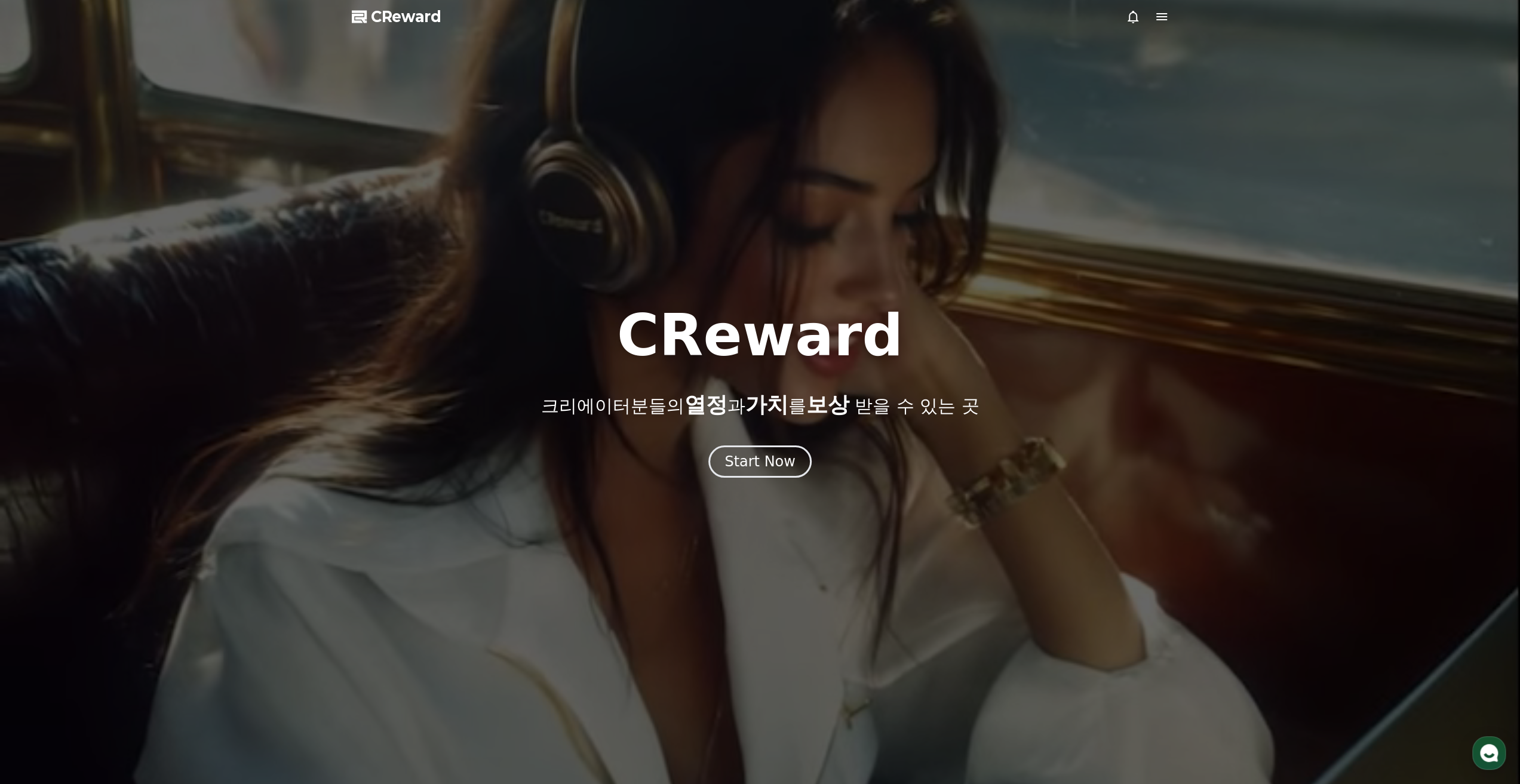
click at [744, 434] on div "CReward 크리에이터분들의 열정 과 가치 를 보상 받을 수 있는 곳 Start Now" at bounding box center [760, 392] width 1520 height 171
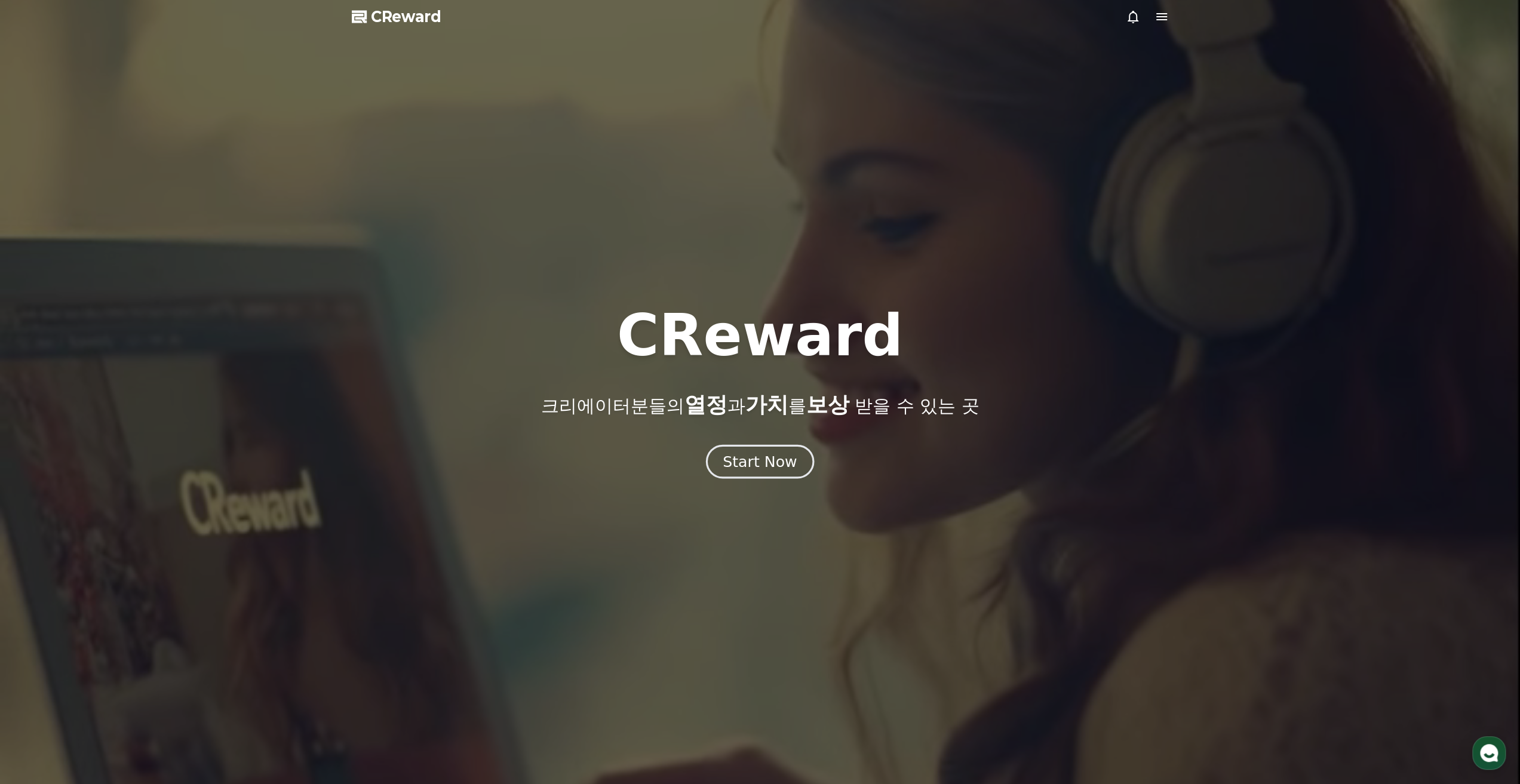
click at [751, 455] on div "Start Now" at bounding box center [760, 461] width 74 height 20
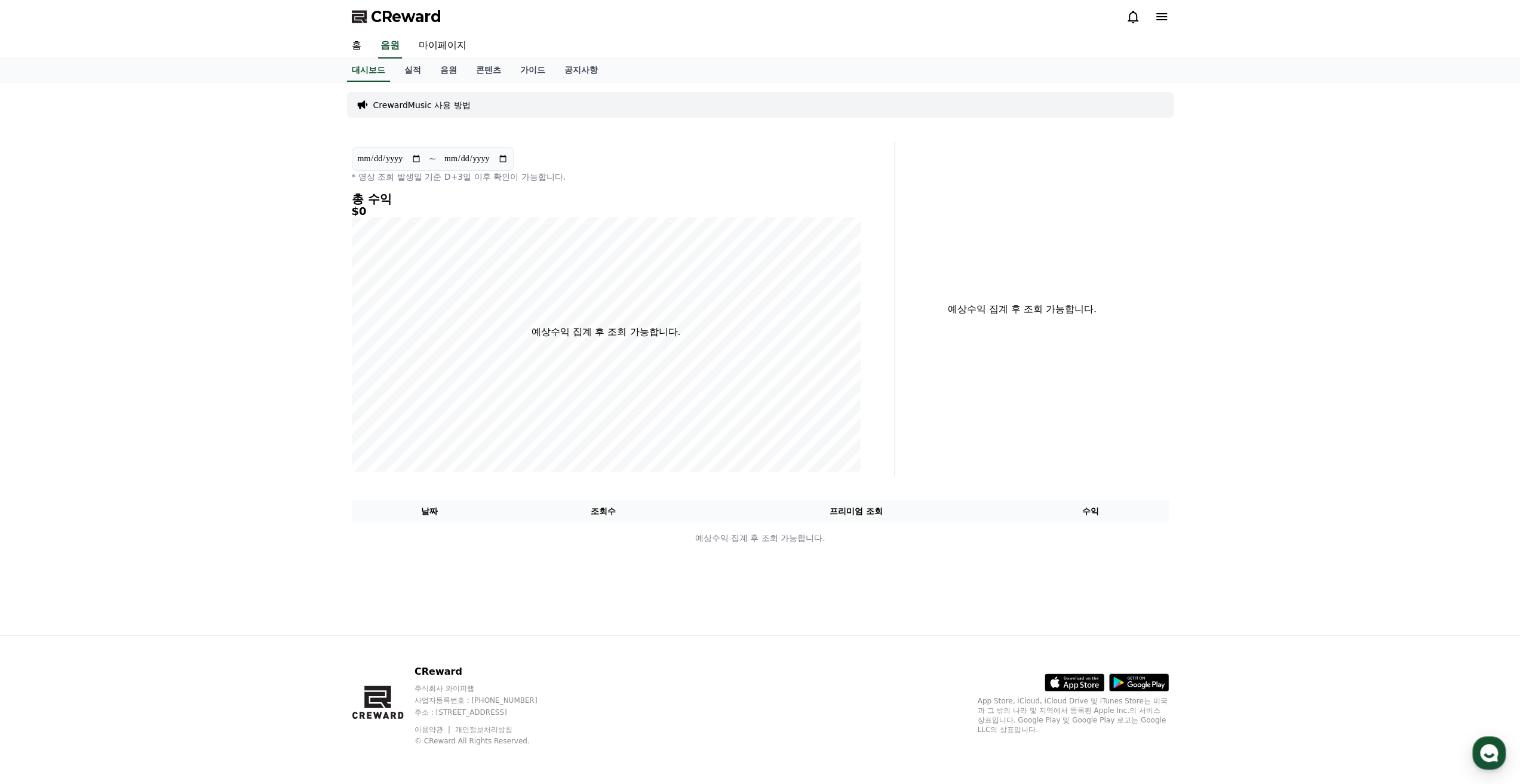
click at [1225, 349] on div "**********" at bounding box center [760, 359] width 1520 height 553
click at [448, 45] on link "마이페이지" at bounding box center [442, 46] width 67 height 25
select select "**********"
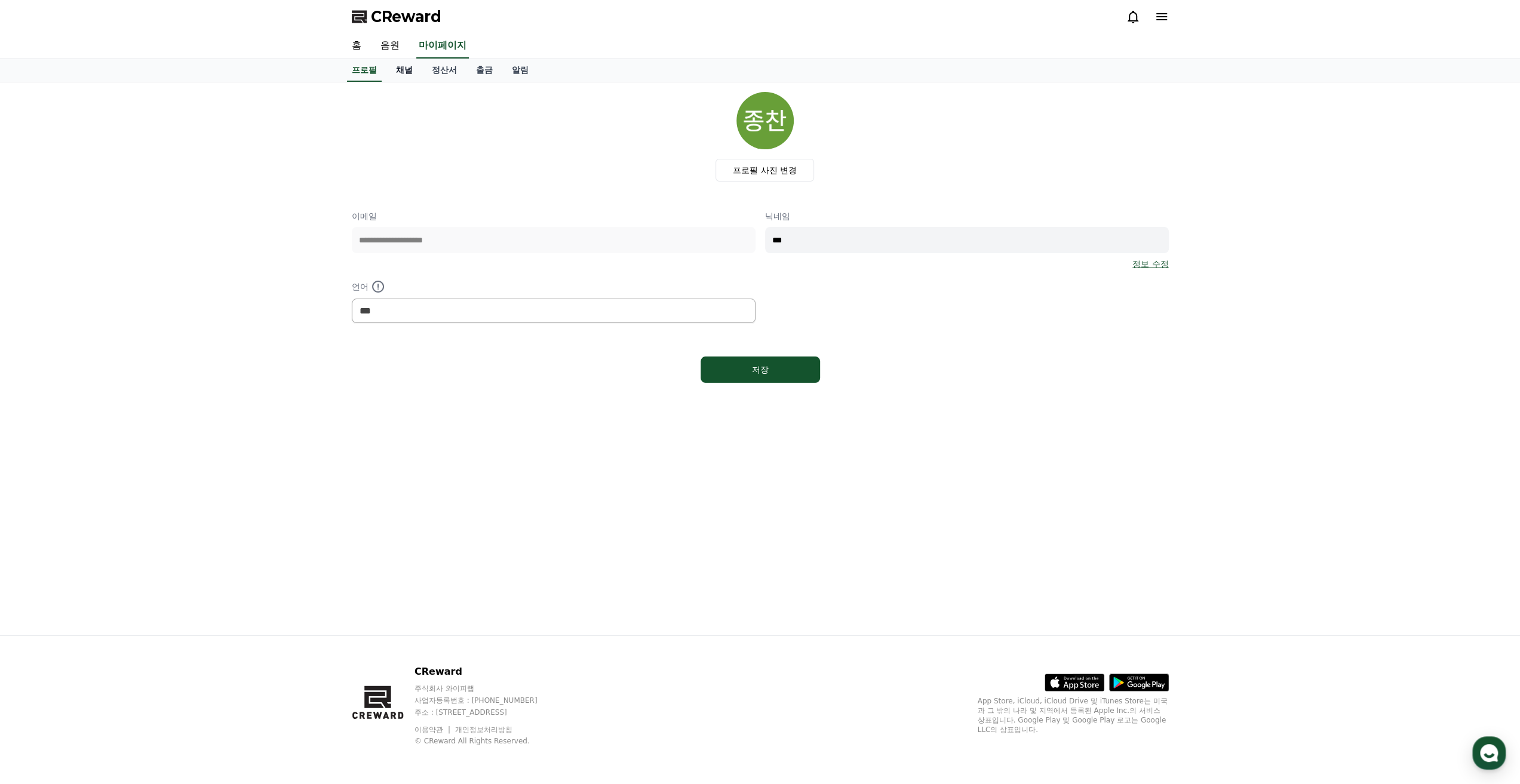
click at [408, 65] on link "채널" at bounding box center [404, 70] width 36 height 23
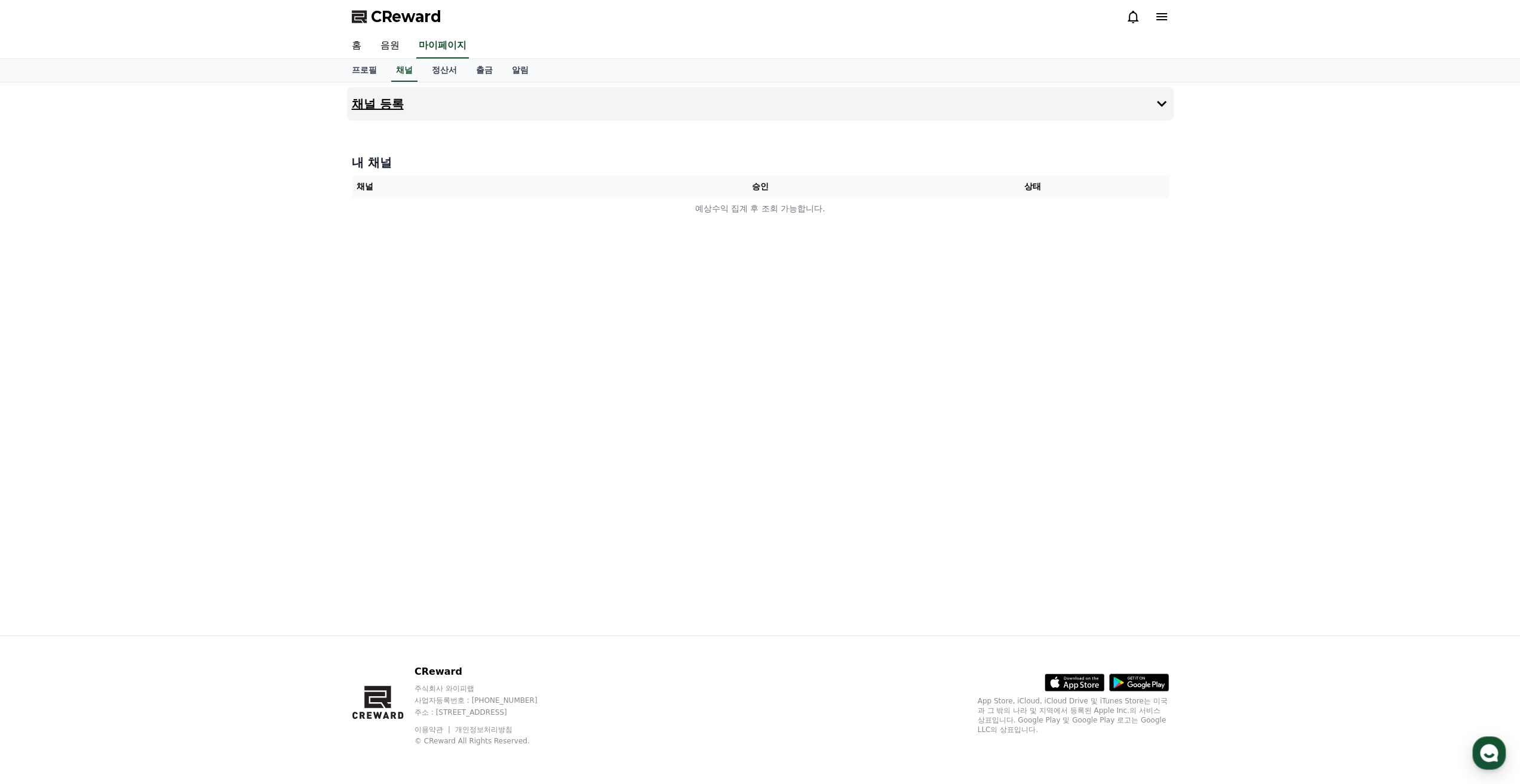
click at [503, 105] on button "채널 등록" at bounding box center [760, 104] width 827 height 33
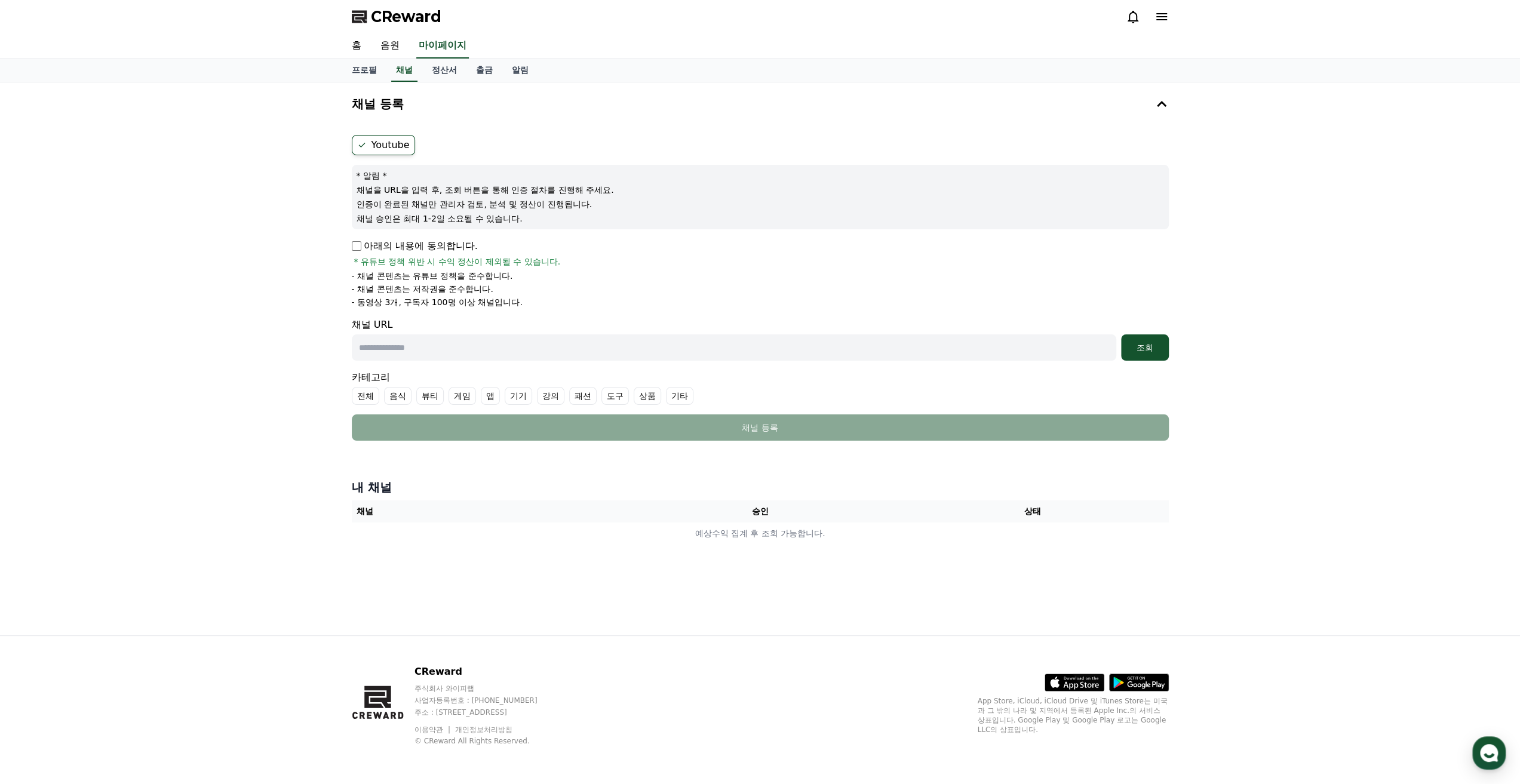
click at [442, 341] on input "text" at bounding box center [733, 348] width 765 height 26
paste input "**********"
type input "**********"
click at [1141, 351] on div "조회" at bounding box center [1145, 347] width 39 height 12
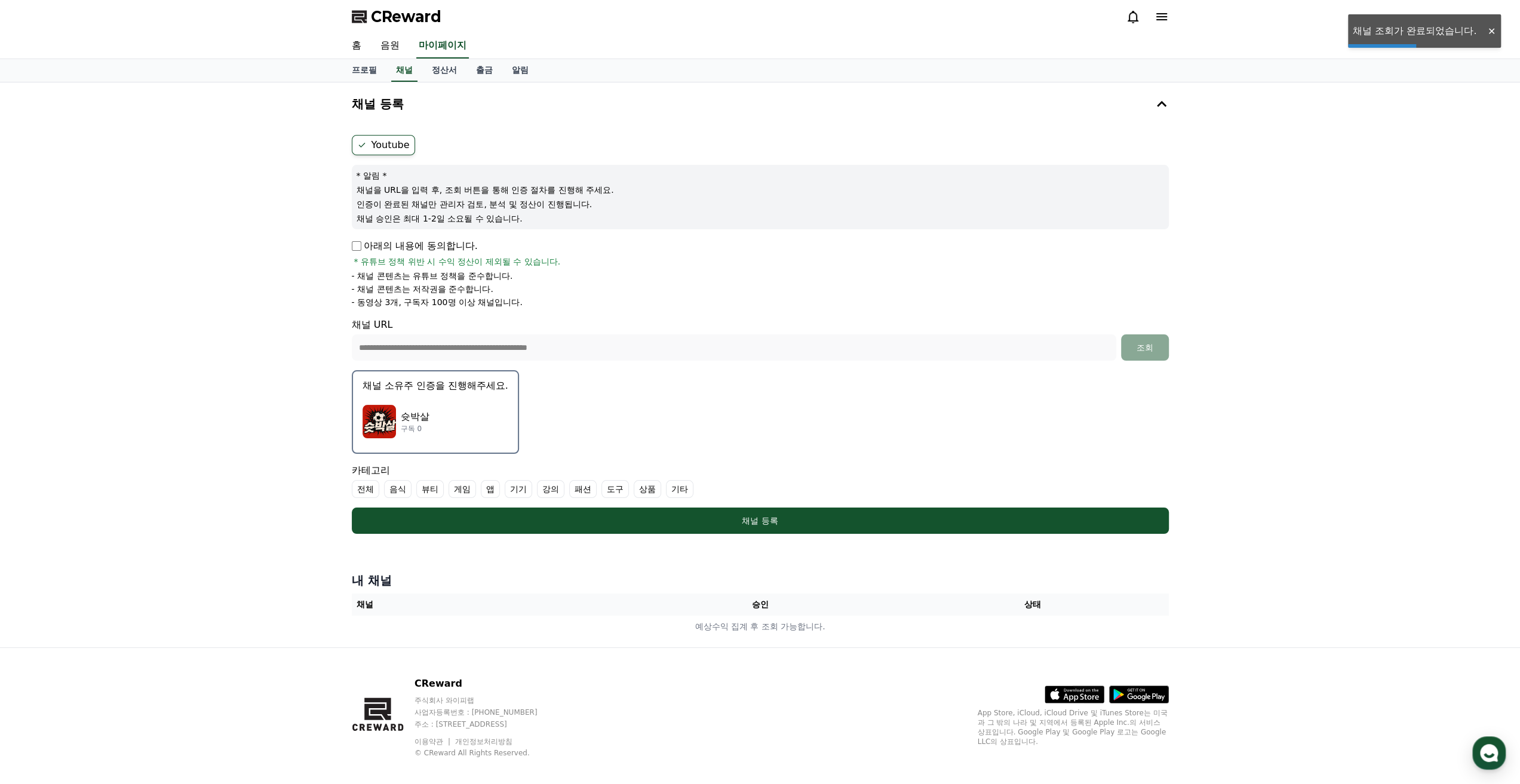
click at [421, 424] on p "구독 0" at bounding box center [415, 428] width 28 height 9
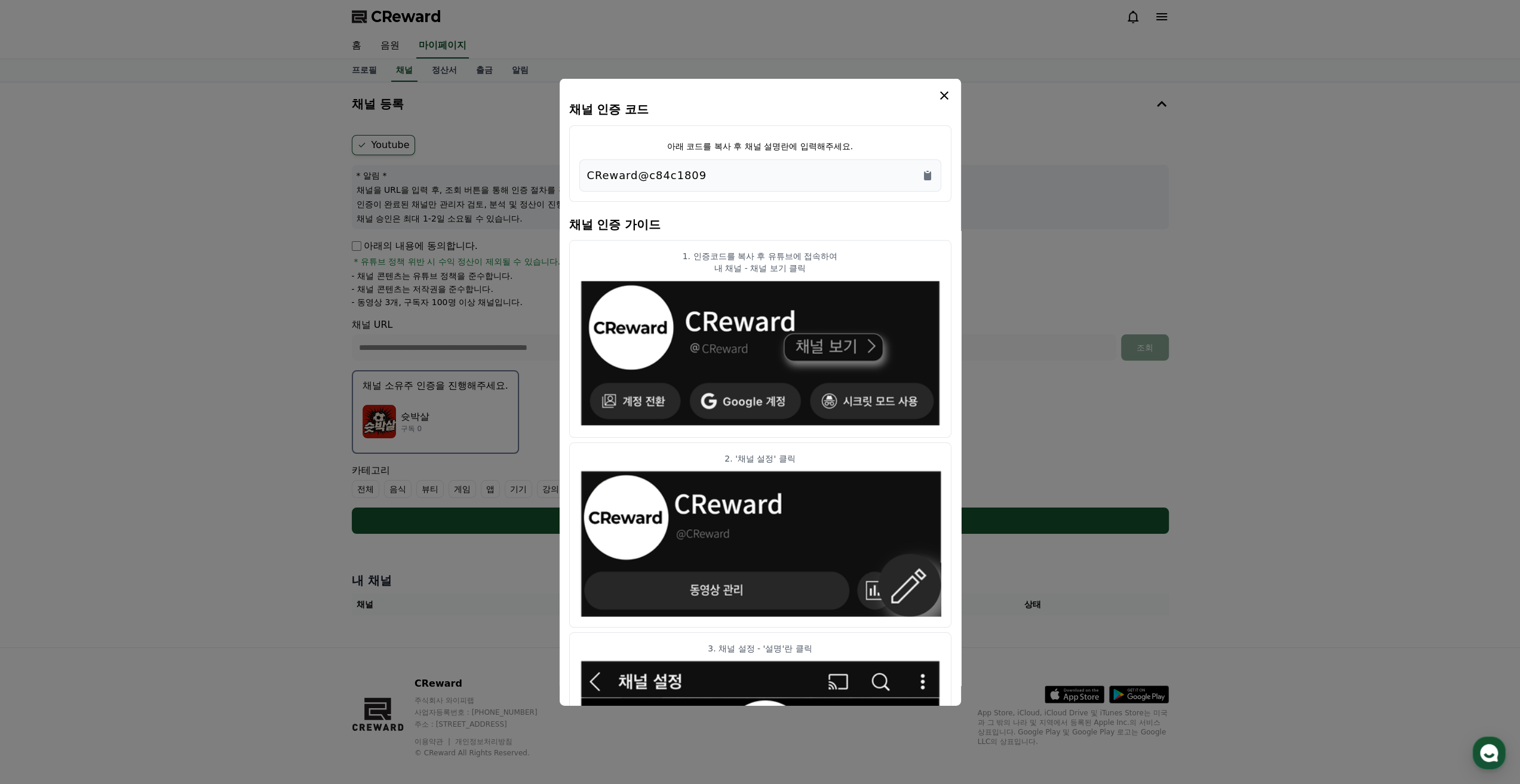
click at [704, 168] on div "CReward@c84c1809" at bounding box center [760, 175] width 346 height 17
click at [929, 175] on icon "Copy to clipboard" at bounding box center [928, 175] width 7 height 9
click at [931, 177] on icon "Copy to clipboard" at bounding box center [928, 175] width 7 height 9
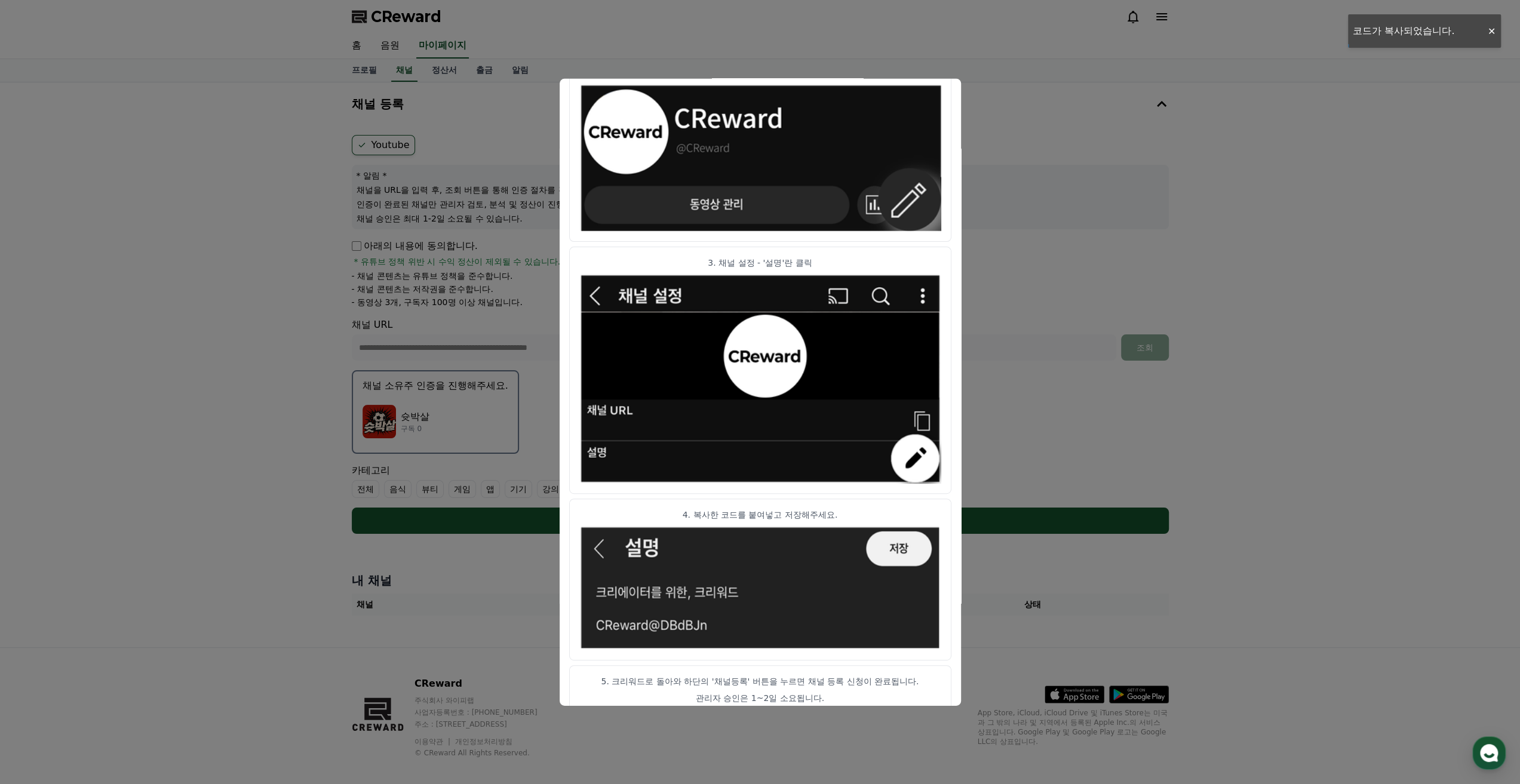
scroll to position [401, 0]
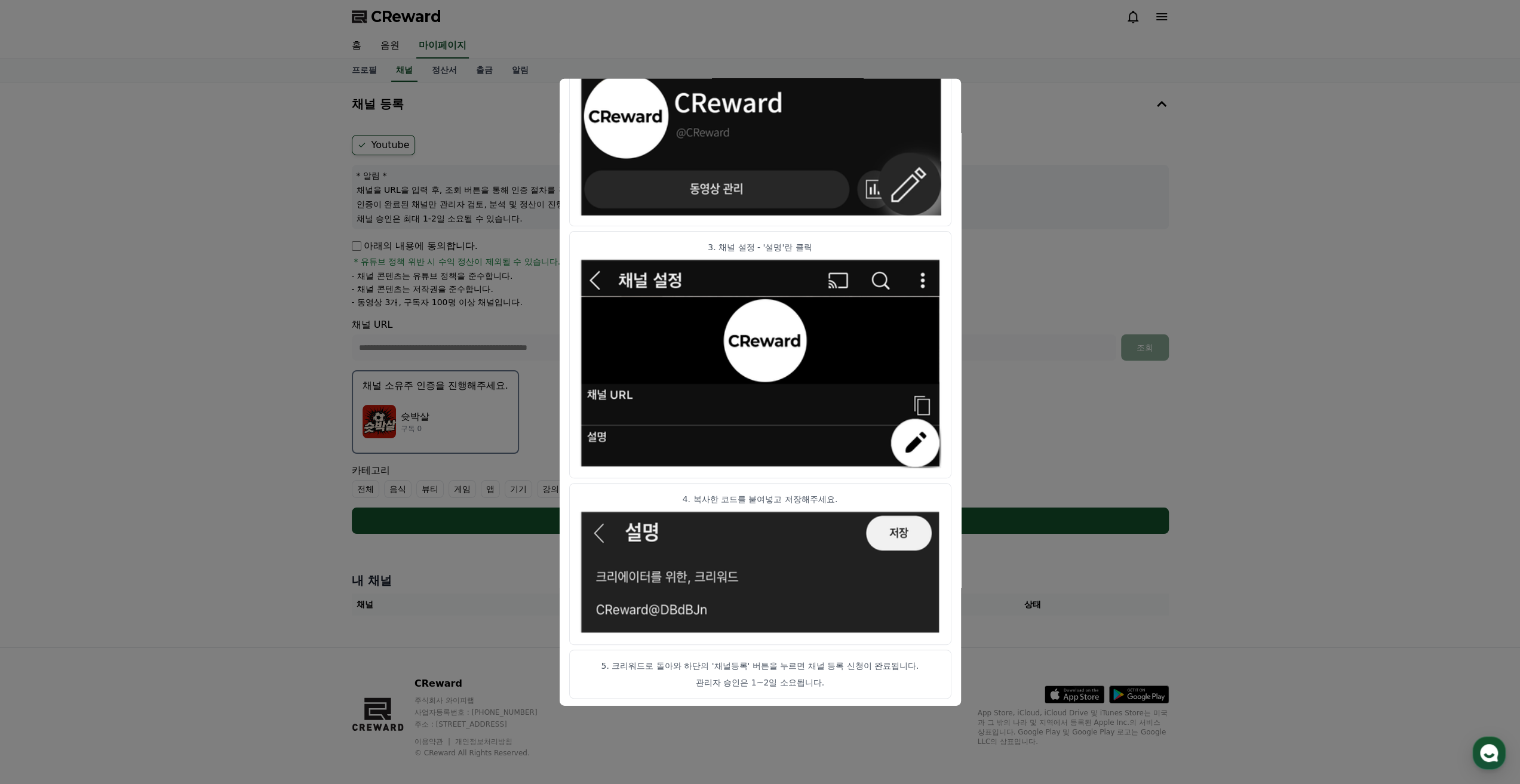
click at [1250, 271] on button "close modal" at bounding box center [760, 392] width 1520 height 784
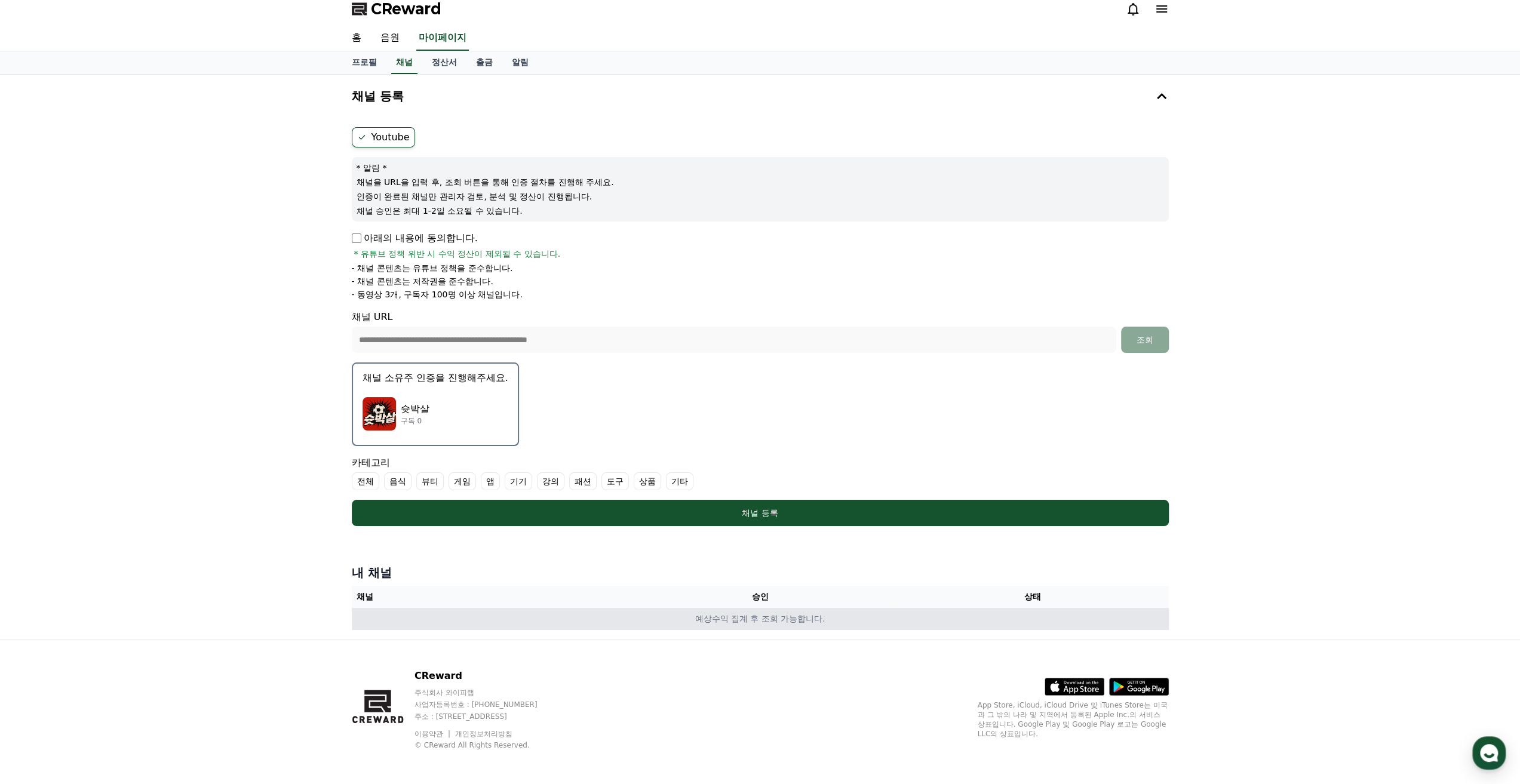
scroll to position [10, 0]
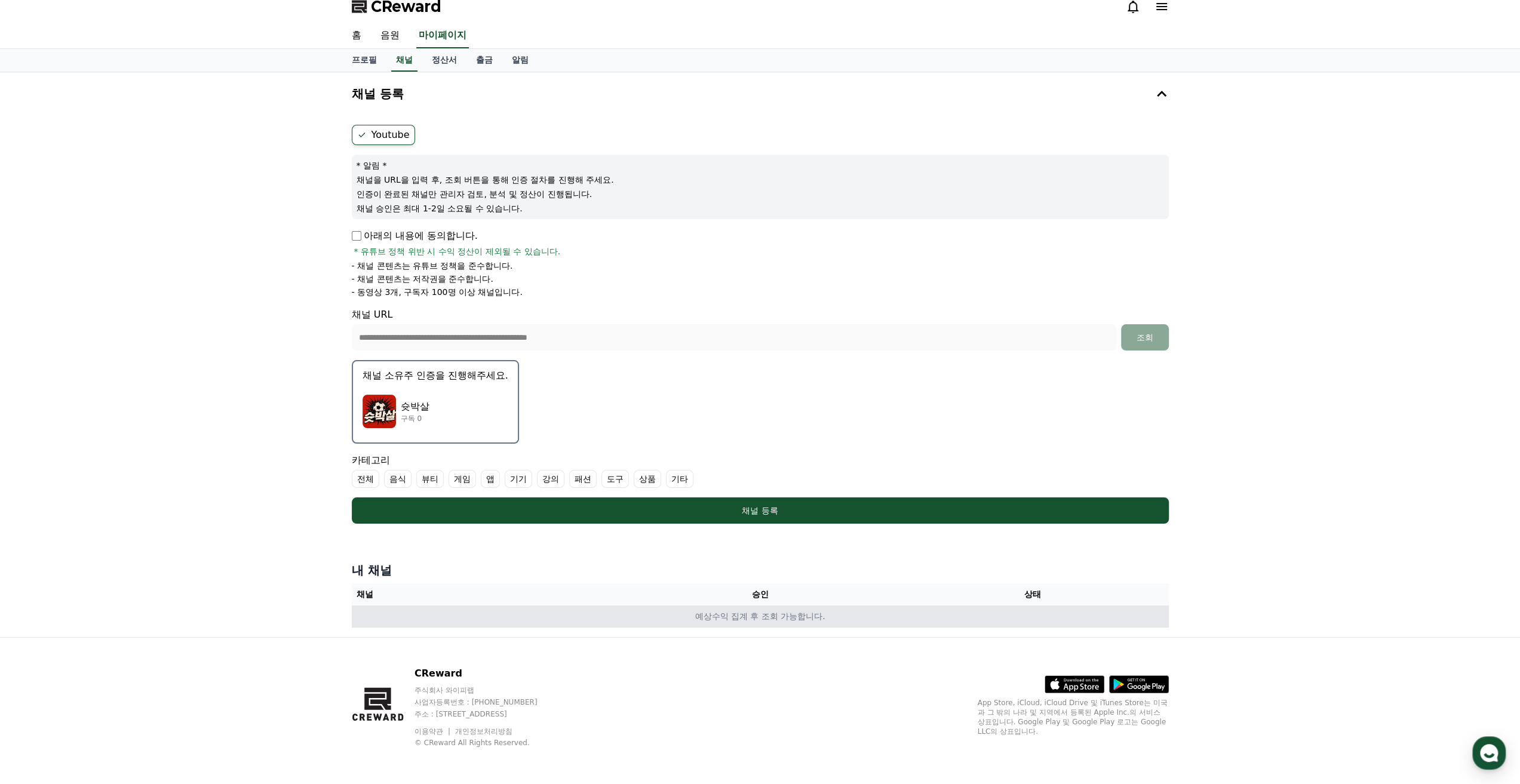
click at [789, 623] on td "예상수익 집계 후 조회 가능합니다." at bounding box center [760, 616] width 817 height 22
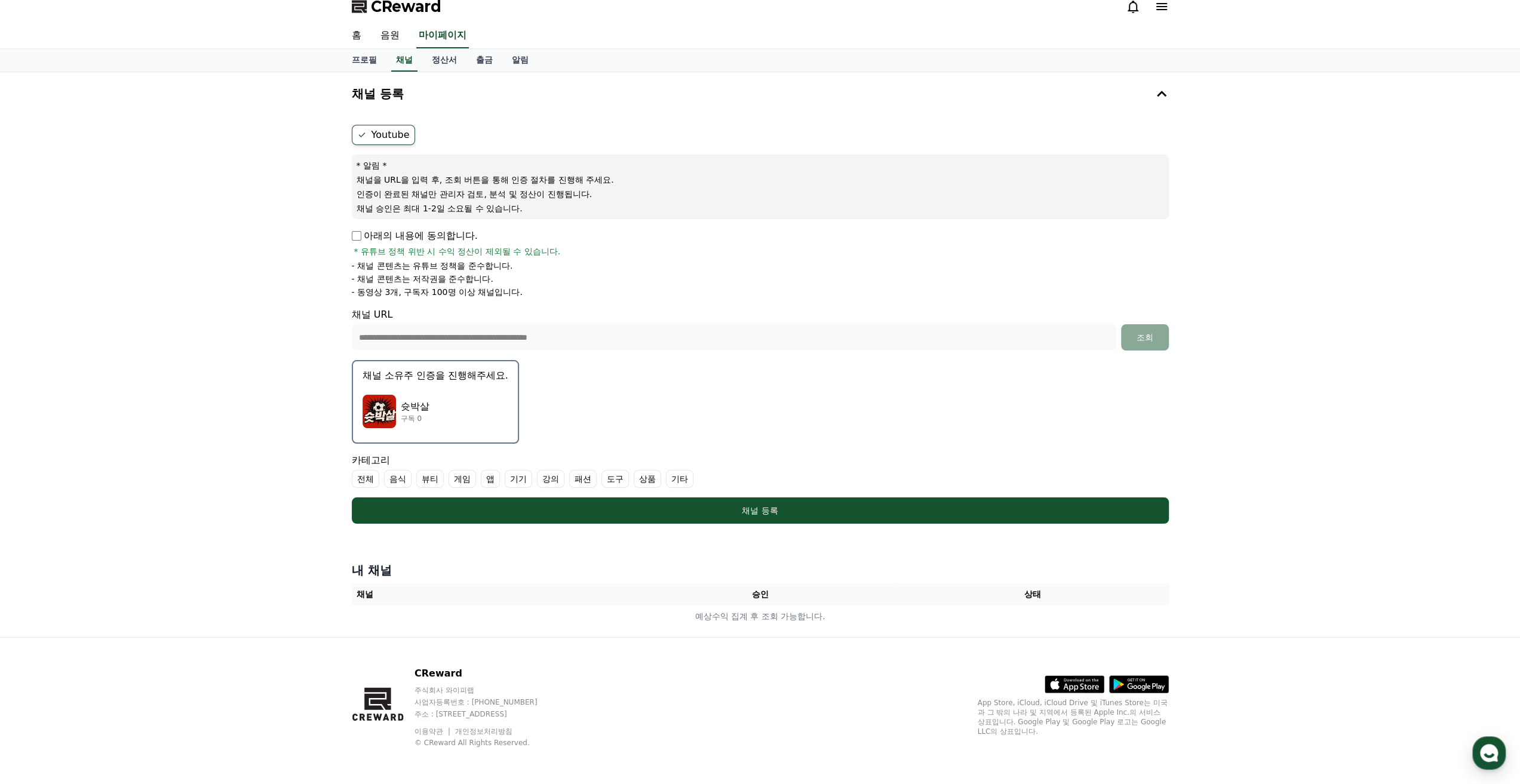
click at [1308, 596] on div "**********" at bounding box center [760, 354] width 1520 height 564
drag, startPoint x: 1148, startPoint y: 138, endPoint x: 1132, endPoint y: 143, distance: 16.8
click at [1145, 138] on ul "Youtube" at bounding box center [760, 135] width 817 height 20
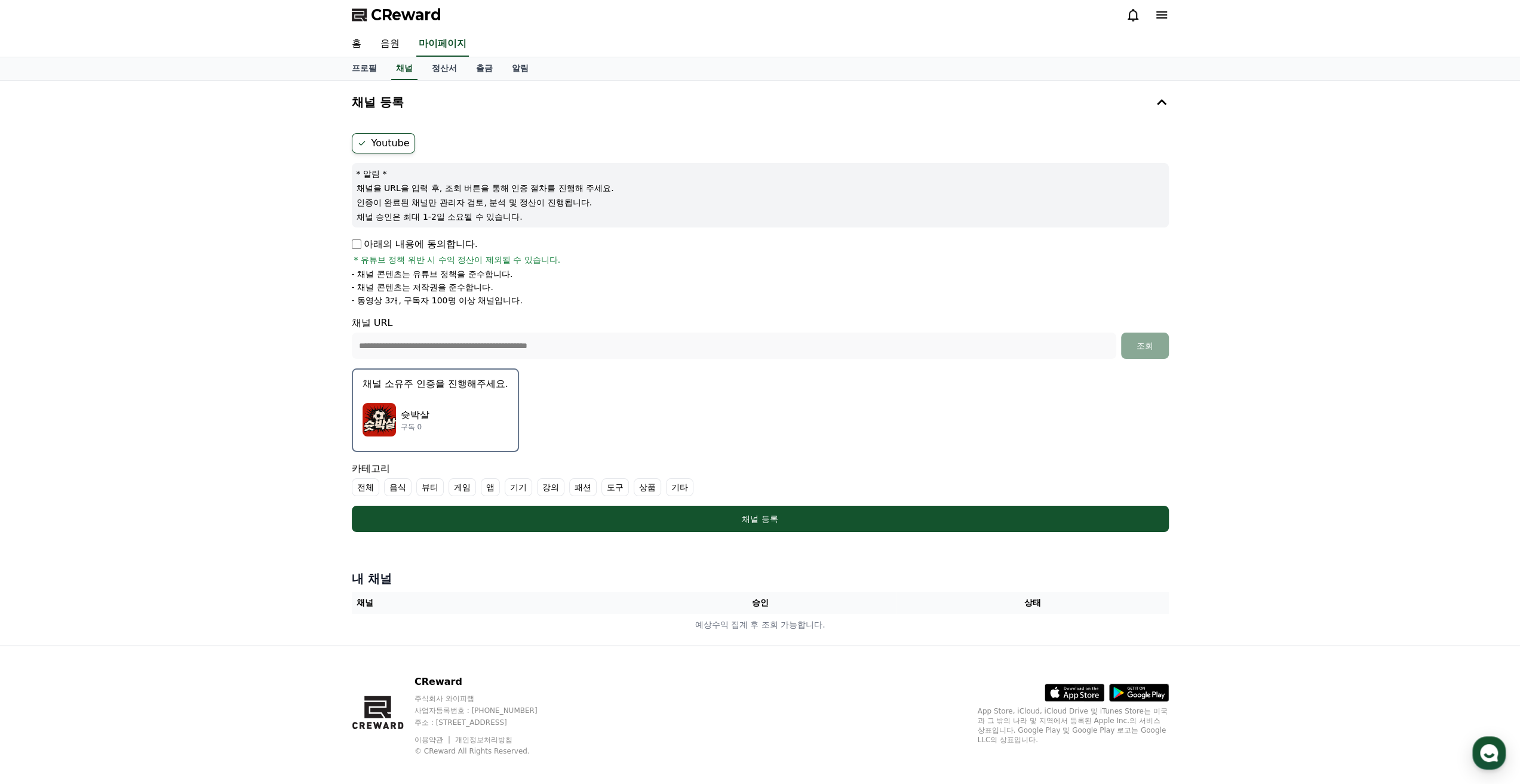
scroll to position [0, 0]
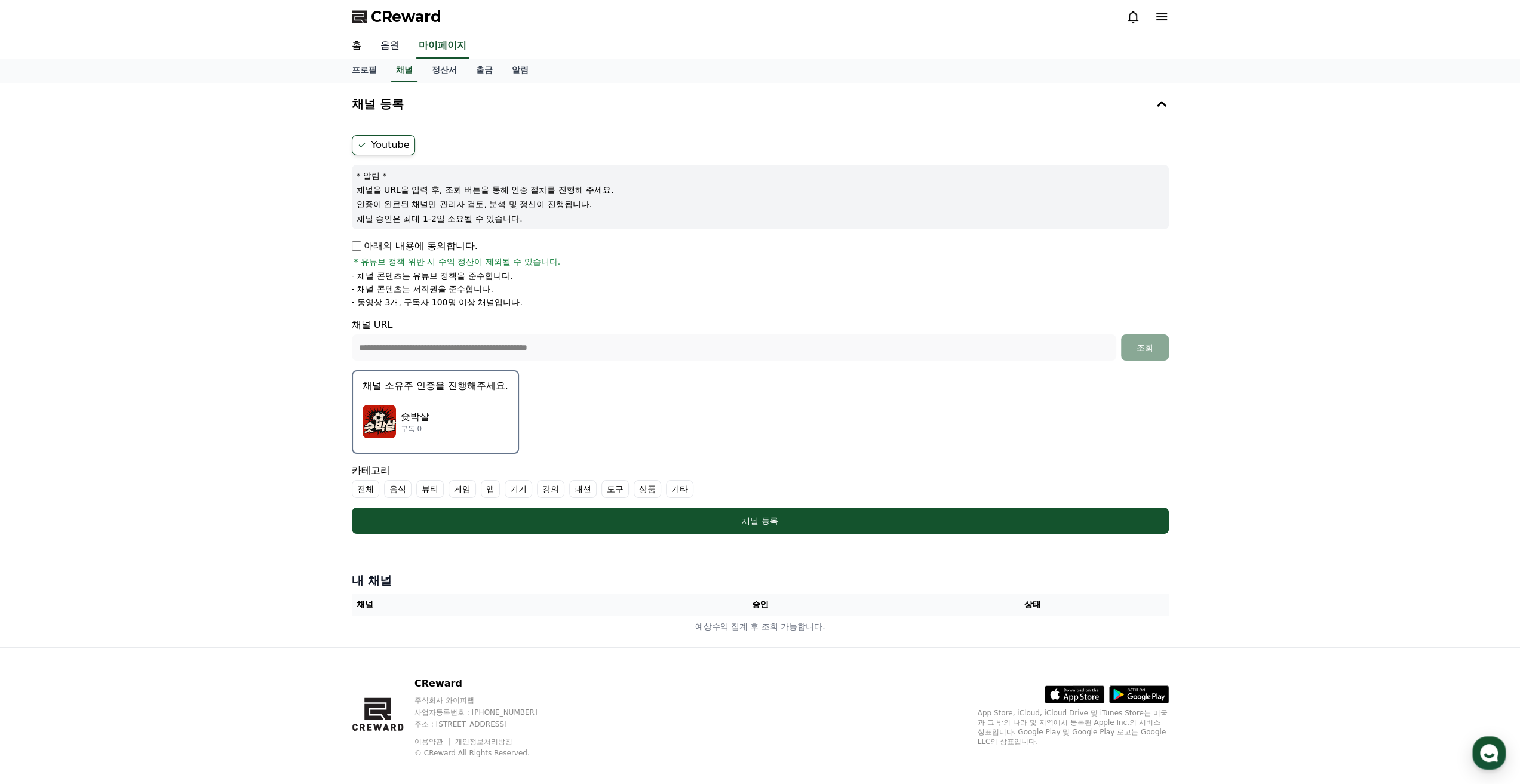
click at [391, 49] on link "음원" at bounding box center [390, 46] width 39 height 25
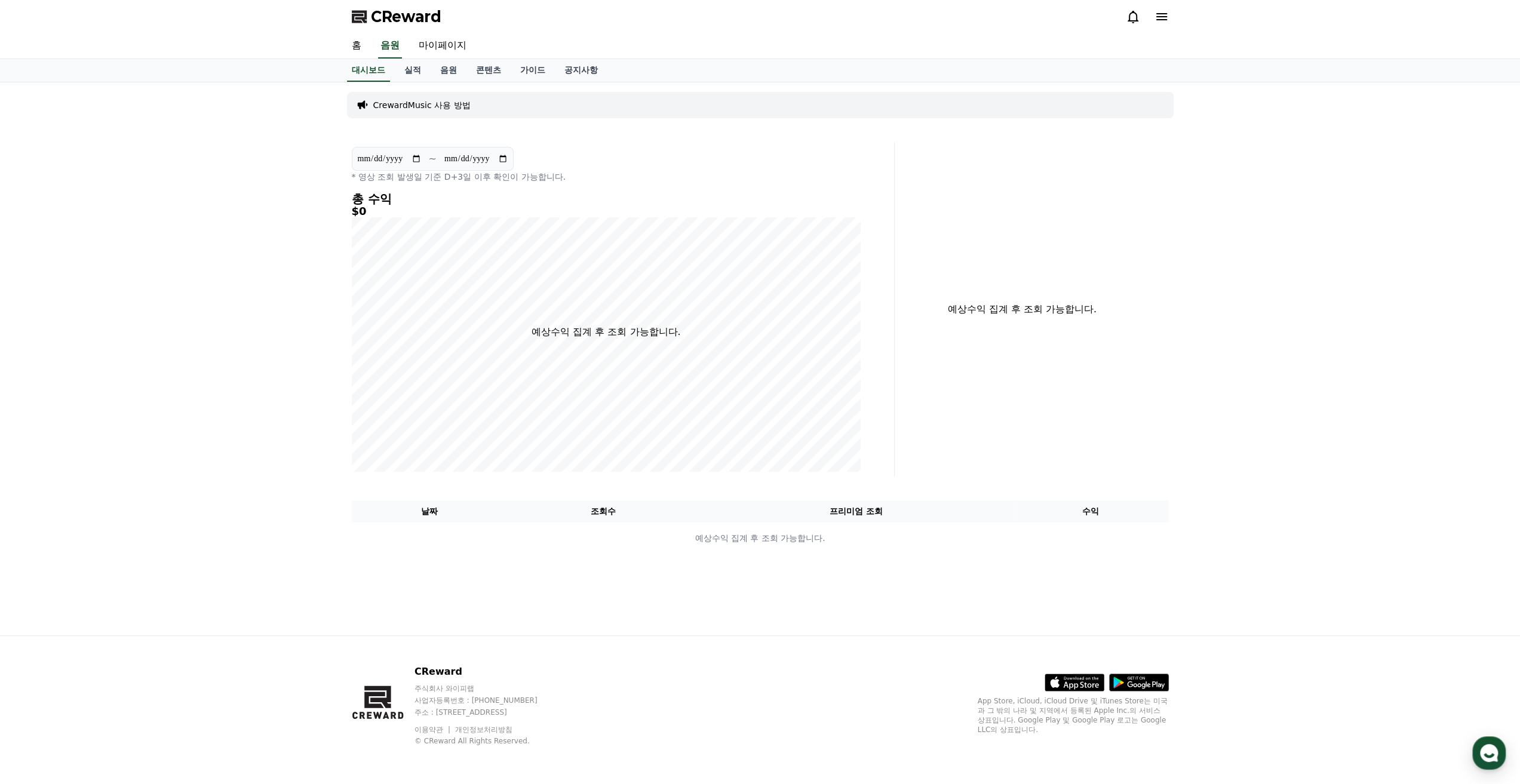
click at [493, 221] on div "**********" at bounding box center [606, 309] width 519 height 335
click at [460, 41] on link "마이페이지" at bounding box center [442, 46] width 67 height 25
select select "**********"
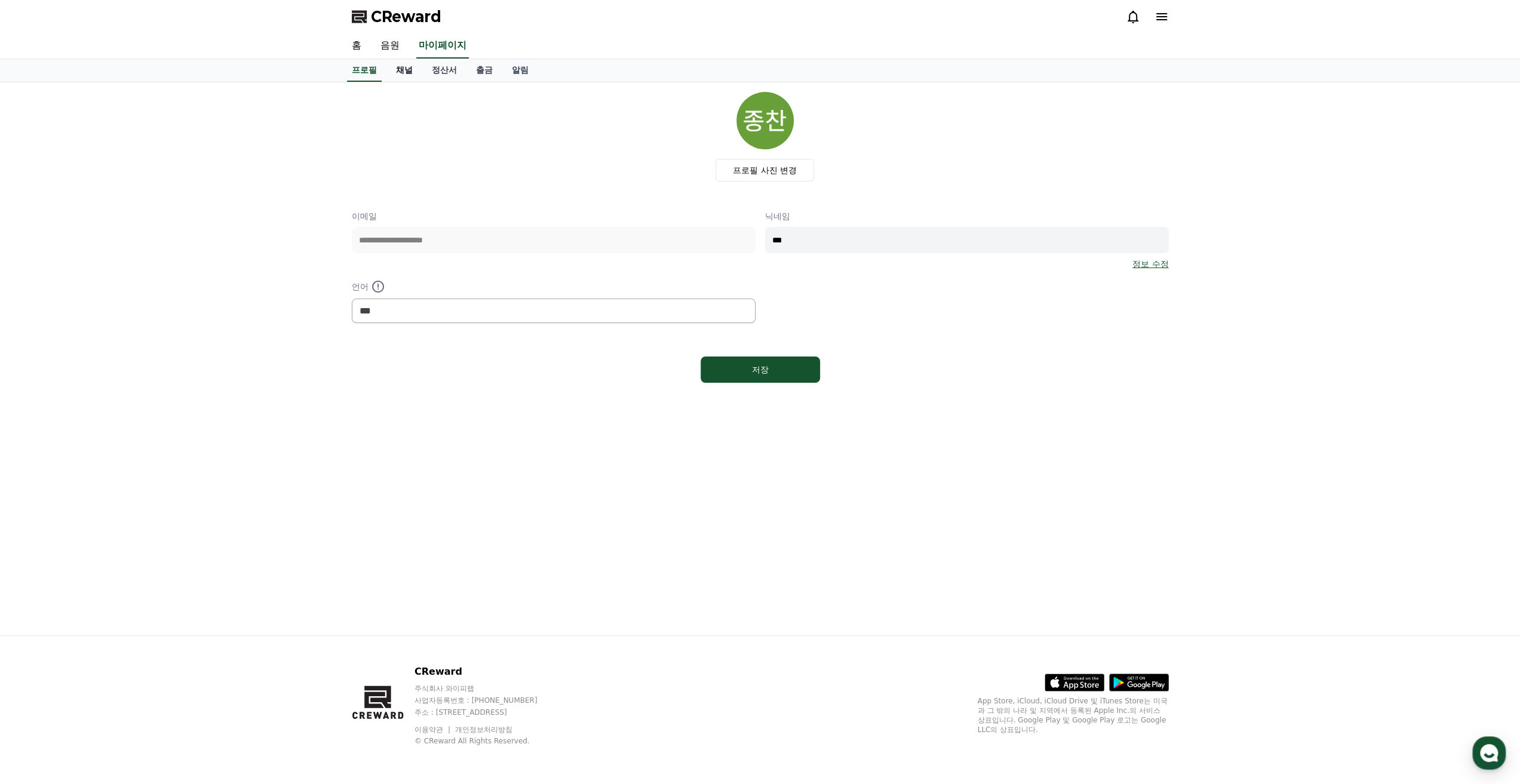
click at [402, 68] on link "채널" at bounding box center [404, 70] width 36 height 23
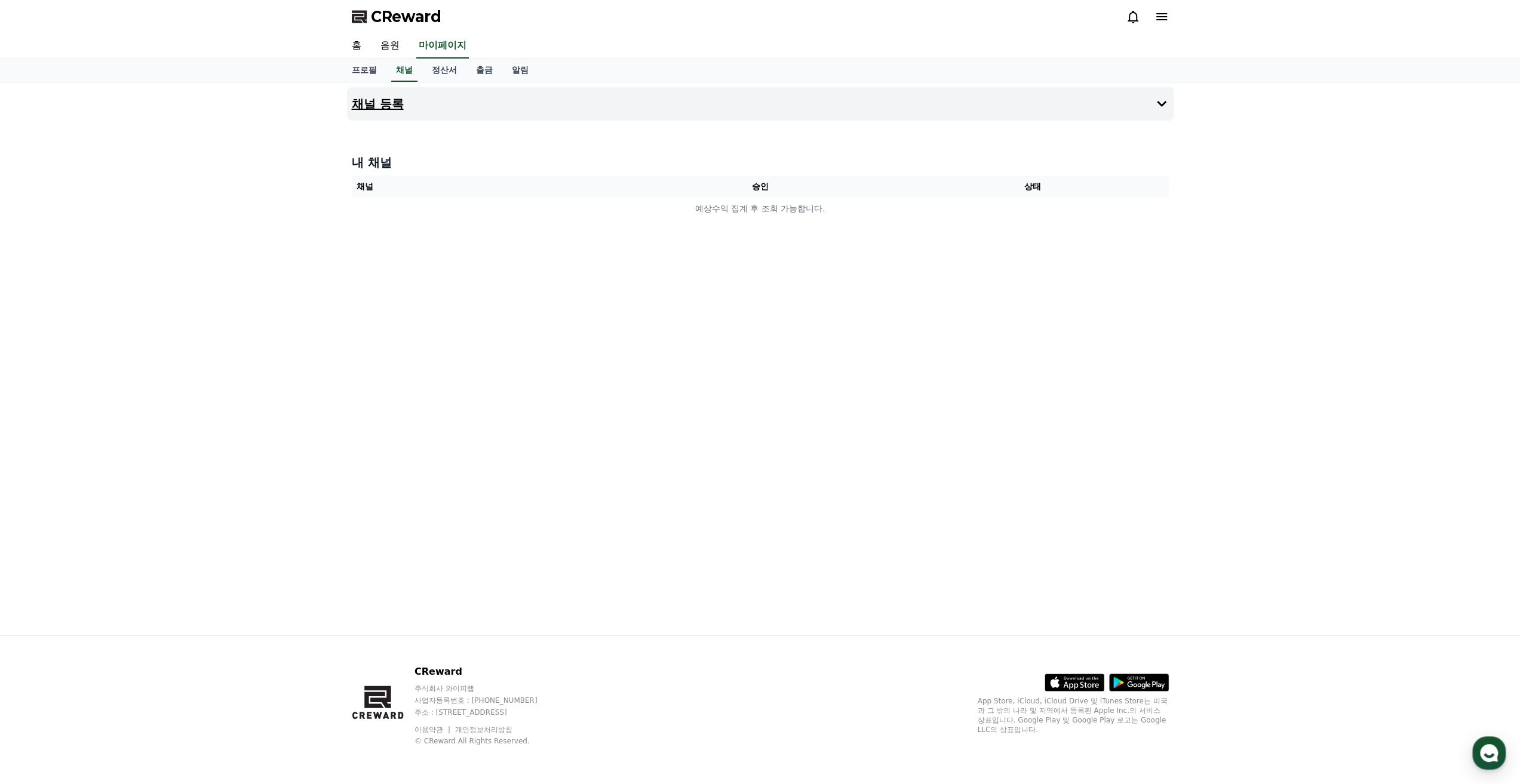
click at [458, 111] on button "채널 등록" at bounding box center [760, 104] width 827 height 33
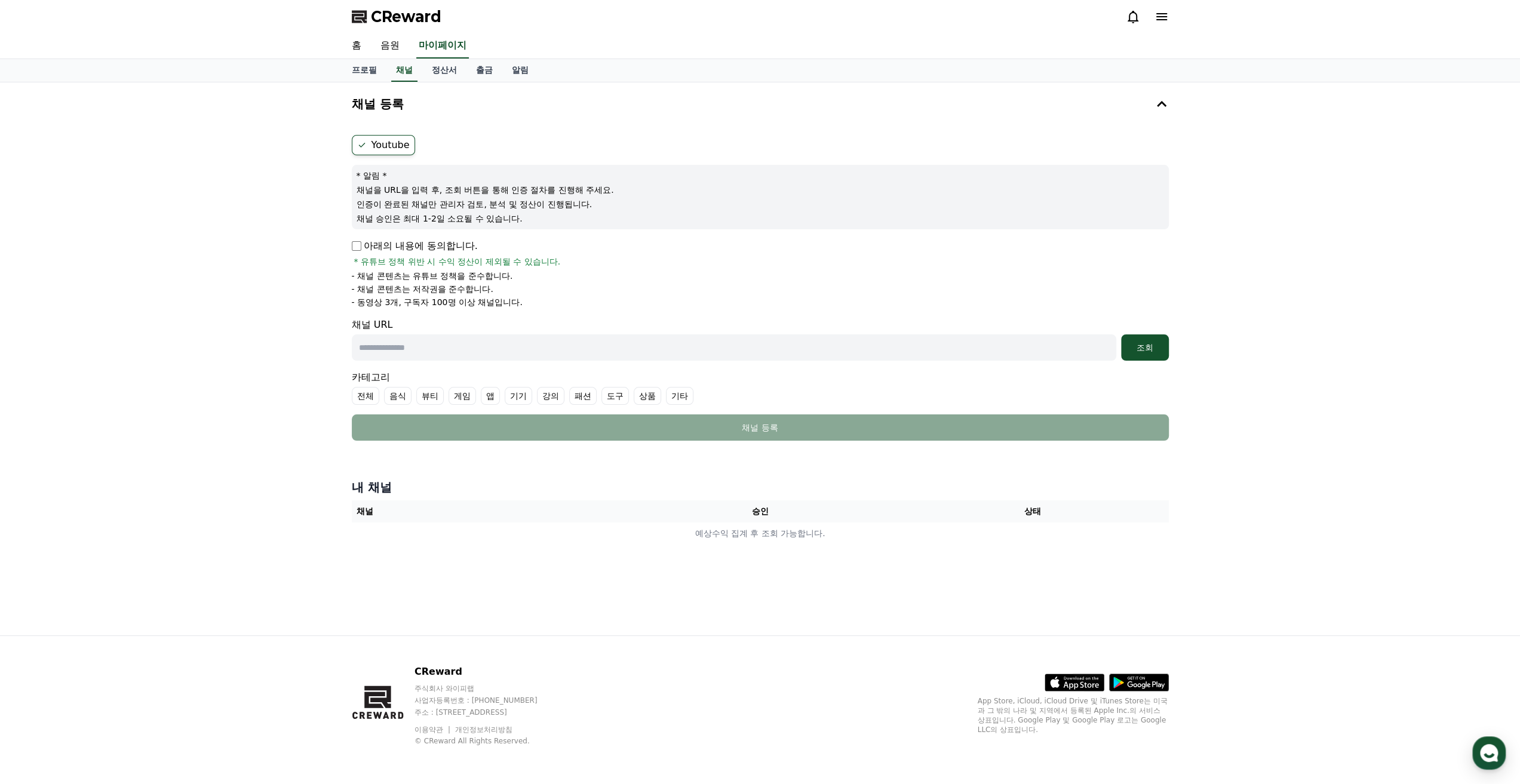
click at [362, 249] on p "아래의 내용에 동의합니다." at bounding box center [414, 246] width 126 height 15
click at [316, 260] on div "채널 등록 Youtube * 알림 * 채널을 URL을 입력 후, 조회 버튼을 통해 인증 절차를 진행해 주세요. 인증이 완료된 채널만 관리자 검…" at bounding box center [760, 359] width 1520 height 553
click at [350, 244] on div "Youtube * 알림 * 채널을 URL을 입력 후, 조회 버튼을 통해 인증 절차를 진행해 주세요. 인증이 완료된 채널만 관리자 검토, 분석 …" at bounding box center [760, 287] width 827 height 315
click at [365, 244] on p "아래의 내용에 동의합니다." at bounding box center [414, 246] width 126 height 15
drag, startPoint x: 348, startPoint y: 241, endPoint x: 470, endPoint y: 217, distance: 124.3
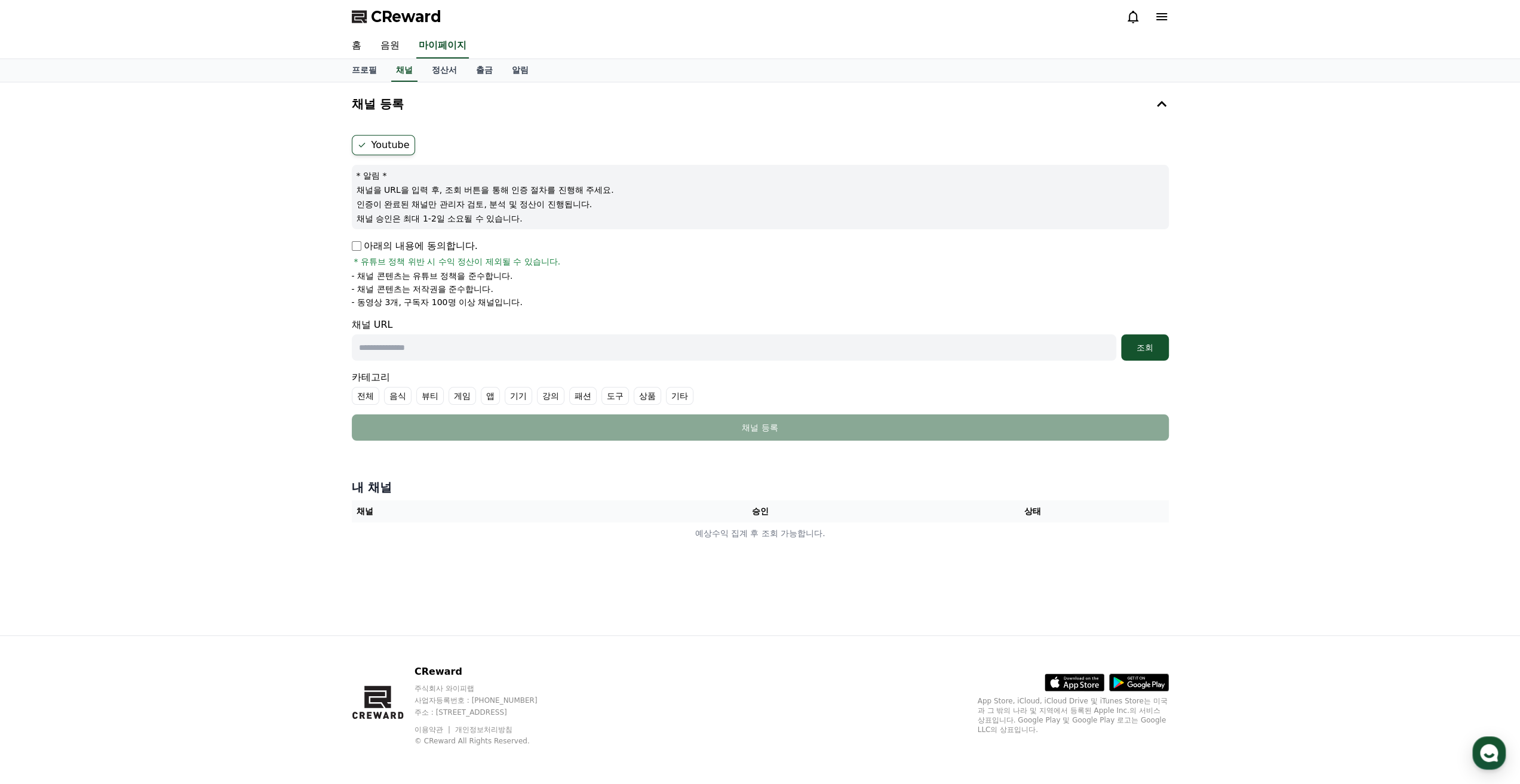
click at [348, 241] on div "Youtube * 알림 * 채널을 URL을 입력 후, 조회 버튼을 통해 인증 절차를 진행해 주세요. 인증이 완료된 채널만 관리자 검토, 분석 …" at bounding box center [760, 287] width 827 height 315
